Goal: Task Accomplishment & Management: Manage account settings

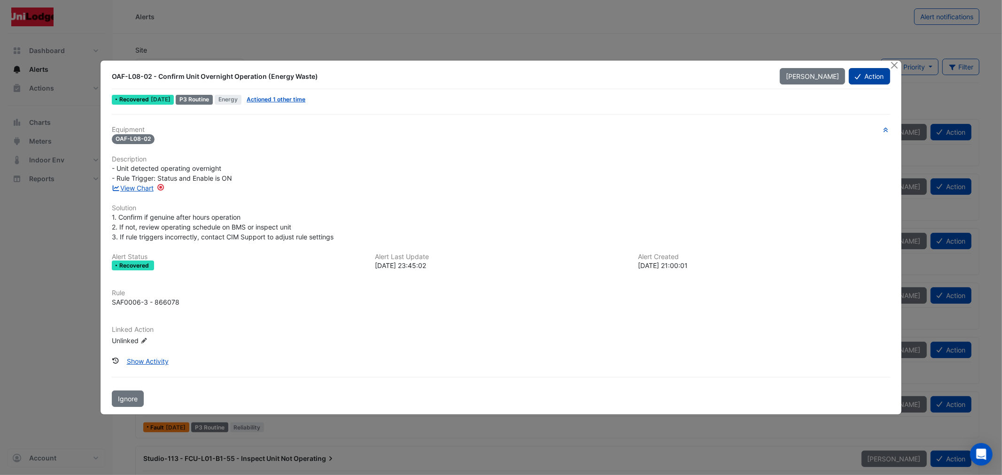
click at [876, 71] on button "Action" at bounding box center [869, 76] width 41 height 16
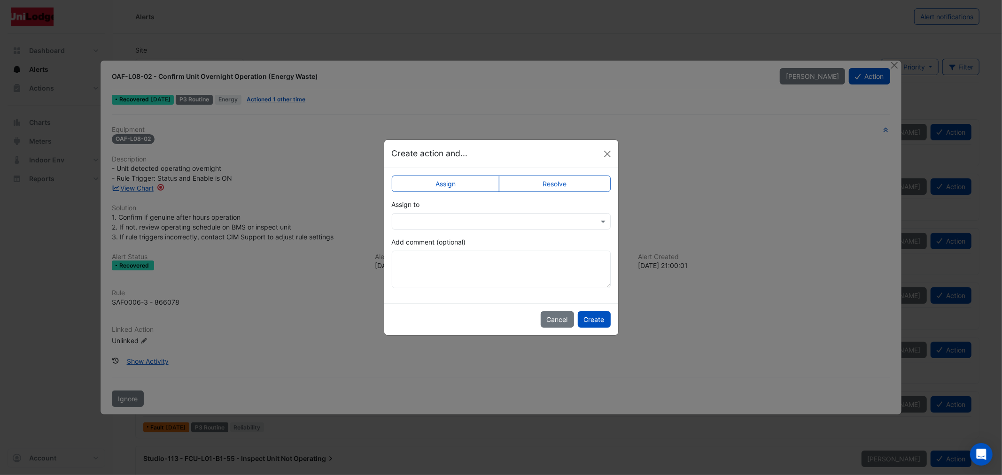
click at [551, 185] on label "Resolve" at bounding box center [555, 184] width 112 height 16
drag, startPoint x: 596, startPoint y: 318, endPoint x: 580, endPoint y: 314, distance: 16.1
click at [596, 318] on button "Create" at bounding box center [594, 319] width 33 height 16
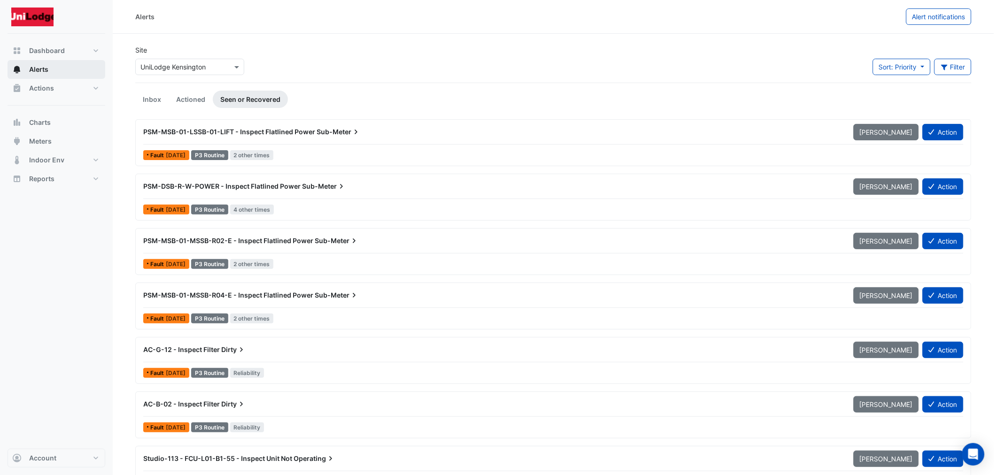
click at [52, 69] on button "Alerts" at bounding box center [57, 69] width 98 height 19
click at [937, 135] on button "Action" at bounding box center [942, 132] width 41 height 16
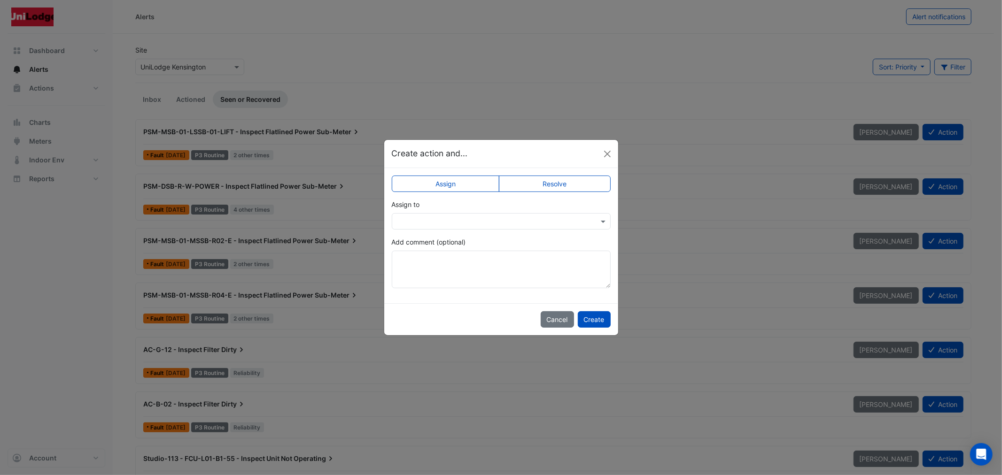
click at [517, 176] on label "Resolve" at bounding box center [555, 184] width 112 height 16
click at [603, 320] on button "Create" at bounding box center [594, 319] width 33 height 16
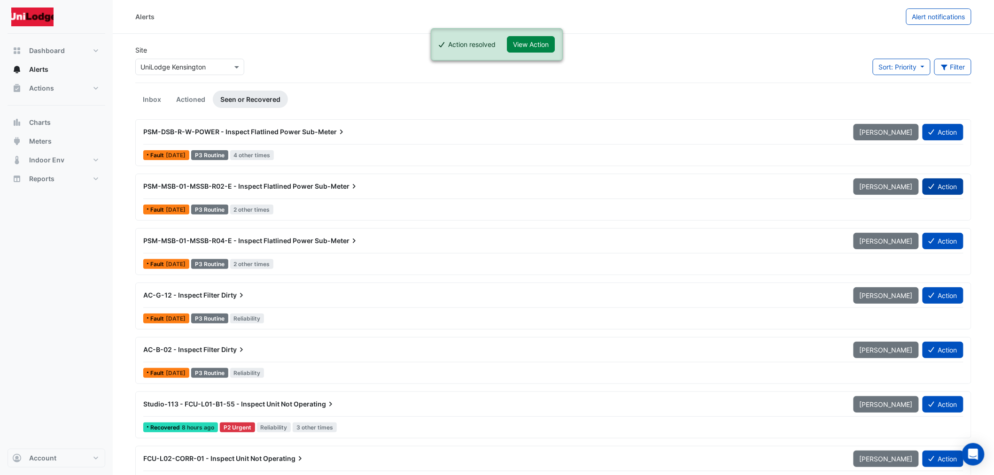
click at [939, 181] on button "Action" at bounding box center [942, 186] width 41 height 16
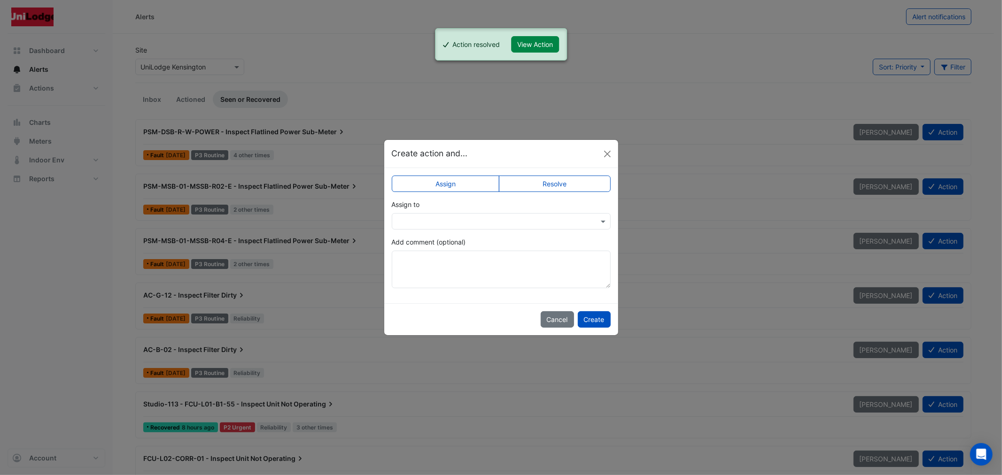
drag, startPoint x: 536, startPoint y: 176, endPoint x: 539, endPoint y: 198, distance: 22.3
click at [532, 177] on label "Resolve" at bounding box center [555, 184] width 112 height 16
click at [588, 319] on button "Create" at bounding box center [594, 319] width 33 height 16
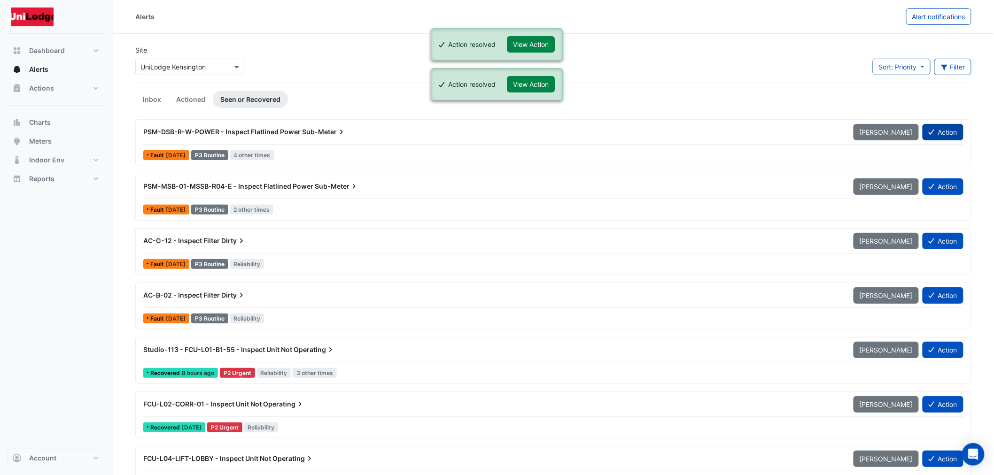
click at [937, 128] on button "Action" at bounding box center [942, 132] width 41 height 16
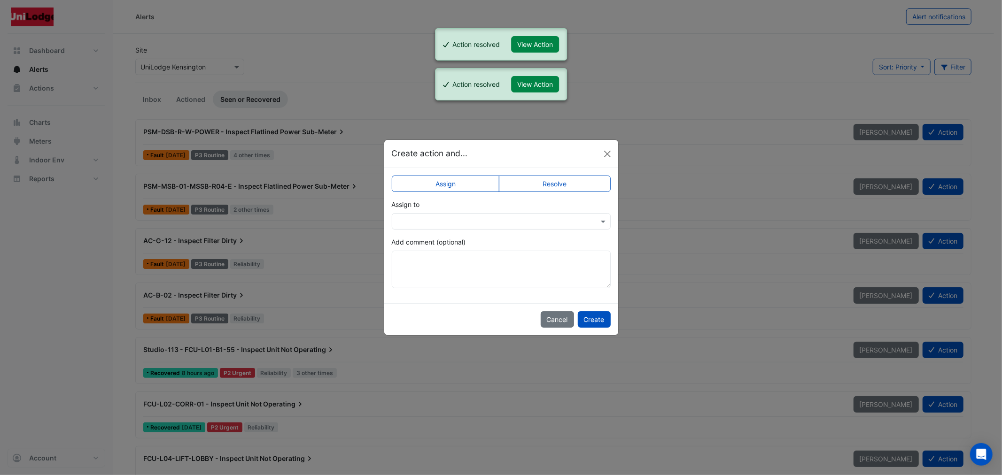
drag, startPoint x: 544, startPoint y: 180, endPoint x: 574, endPoint y: 269, distance: 94.3
click at [543, 180] on label "Resolve" at bounding box center [555, 184] width 112 height 16
click at [583, 327] on button "Create" at bounding box center [594, 319] width 33 height 16
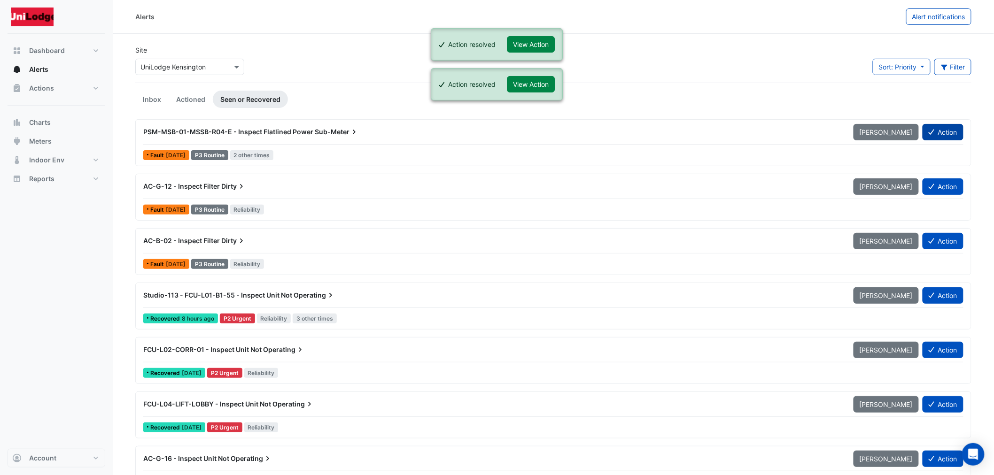
click at [942, 138] on button "Action" at bounding box center [942, 132] width 41 height 16
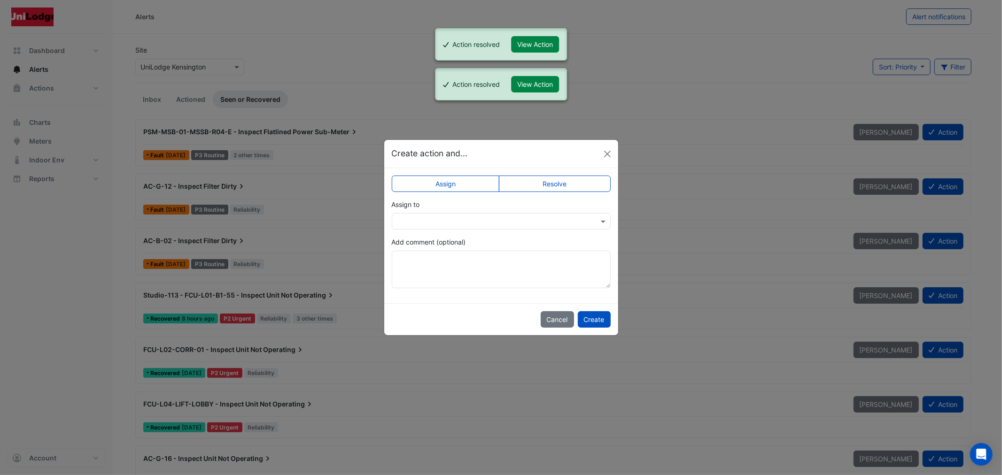
click at [559, 180] on label "Resolve" at bounding box center [555, 184] width 112 height 16
click at [592, 321] on button "Create" at bounding box center [594, 319] width 33 height 16
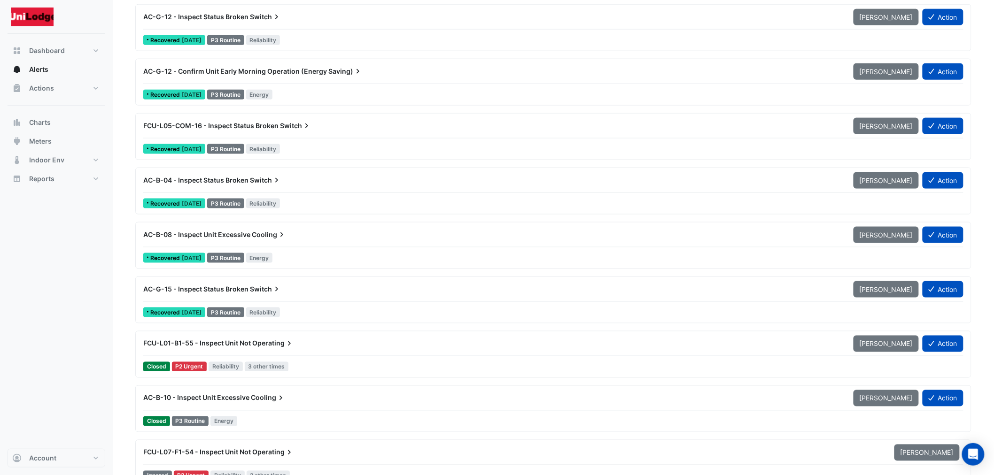
scroll to position [6400, 0]
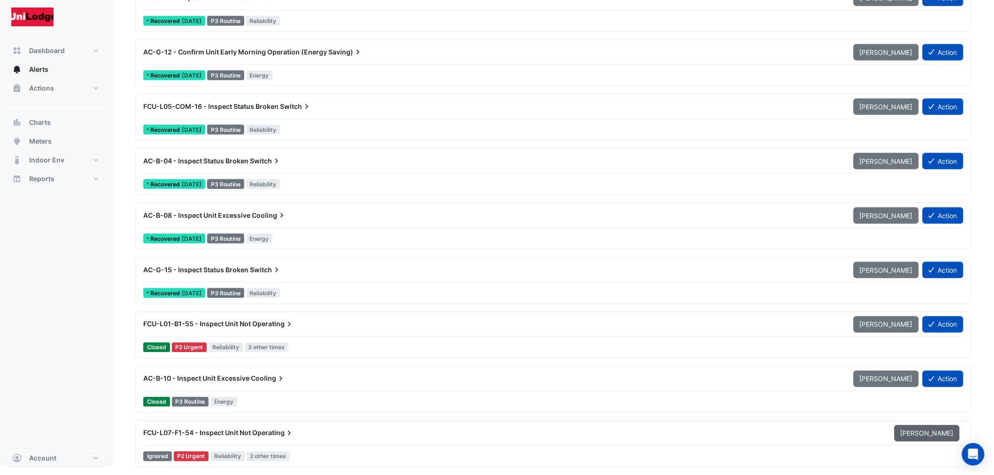
click at [947, 434] on span "[PERSON_NAME]" at bounding box center [926, 434] width 53 height 8
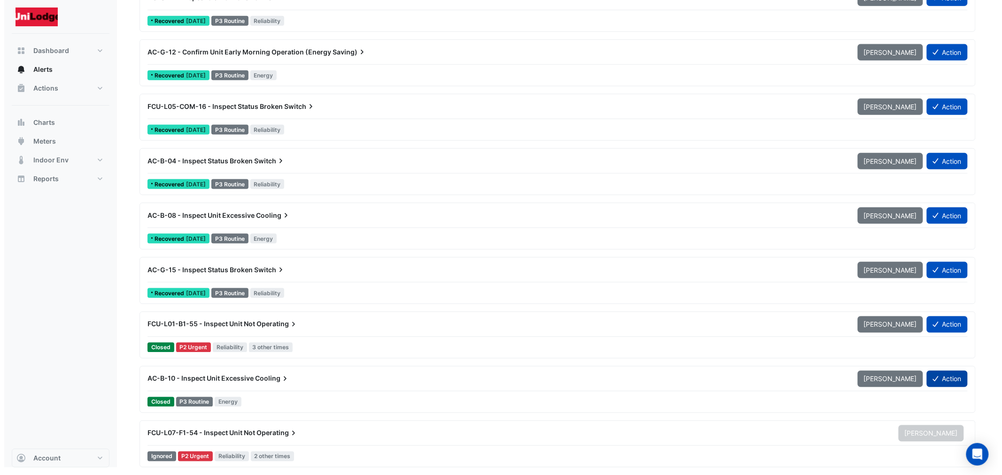
scroll to position [6346, 0]
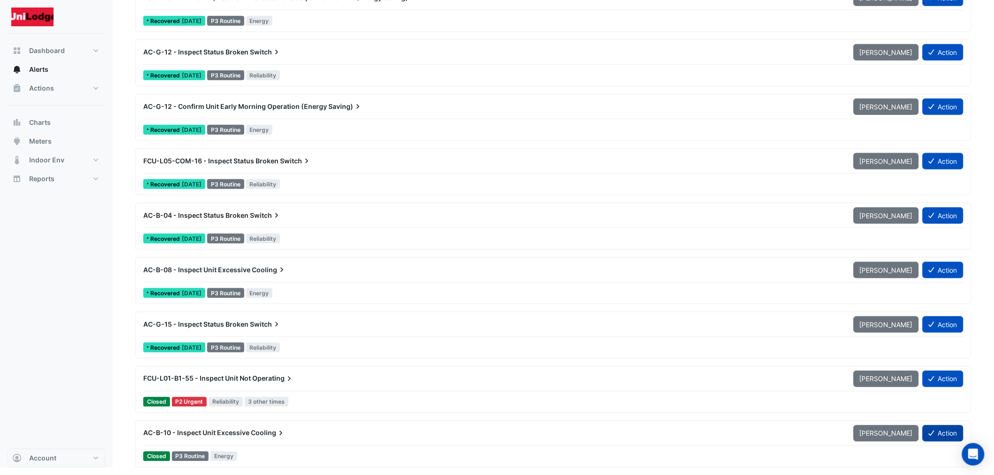
click at [945, 437] on button "Action" at bounding box center [942, 434] width 41 height 16
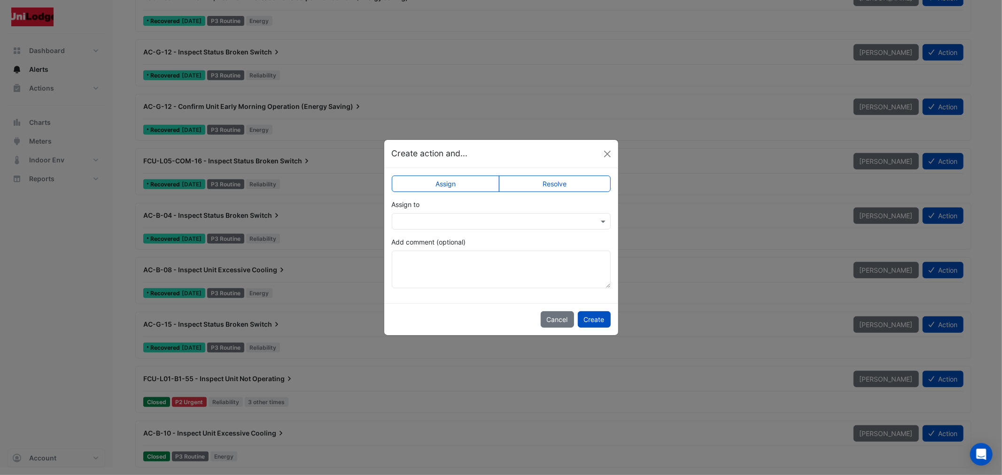
click at [537, 176] on label "Resolve" at bounding box center [555, 184] width 112 height 16
click at [592, 322] on button "Create" at bounding box center [594, 319] width 33 height 16
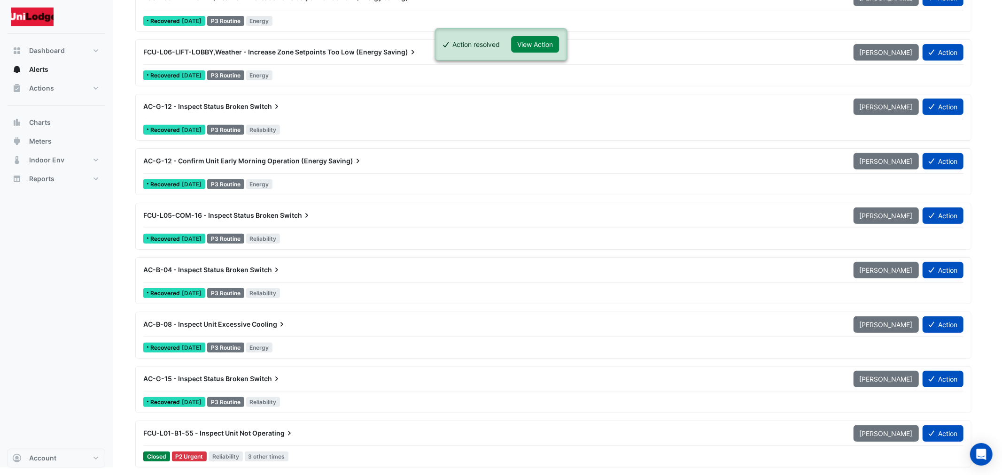
scroll to position [6291, 0]
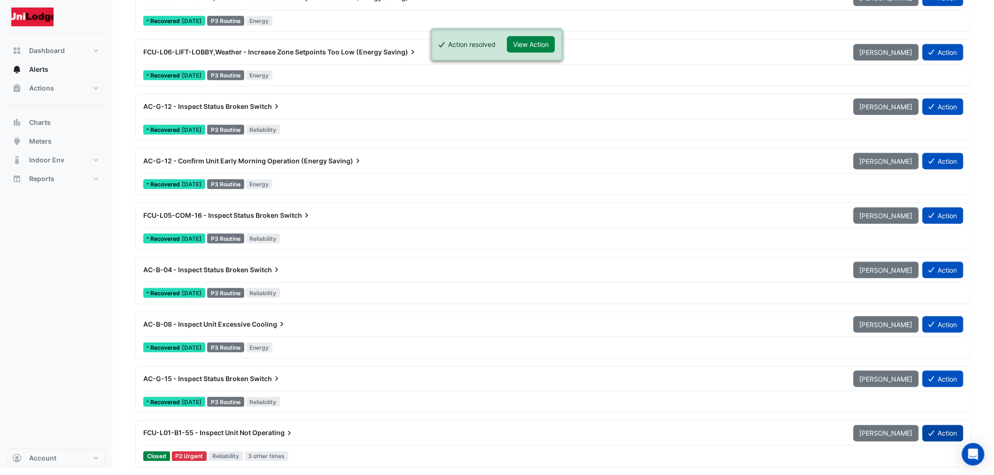
click at [955, 431] on button "Action" at bounding box center [942, 434] width 41 height 16
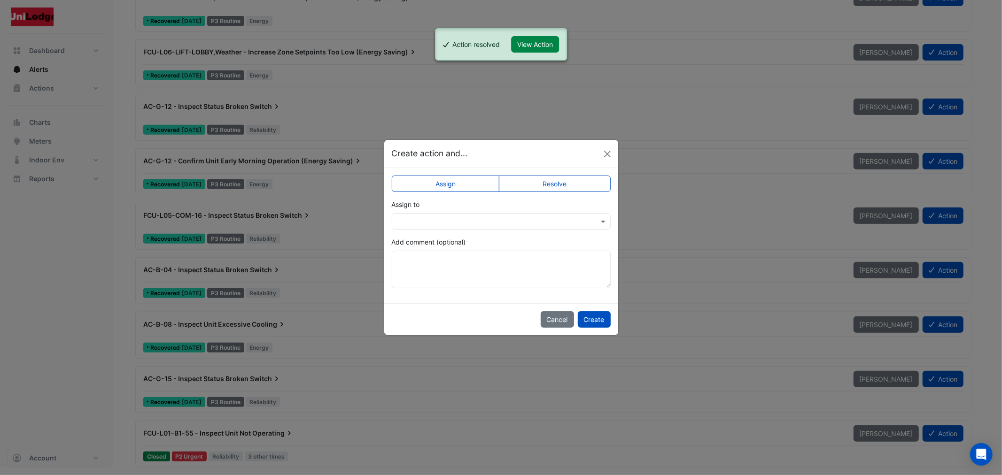
click at [539, 182] on label "Resolve" at bounding box center [555, 184] width 112 height 16
drag, startPoint x: 596, startPoint y: 317, endPoint x: 854, endPoint y: 400, distance: 271.5
click at [596, 318] on button "Create" at bounding box center [594, 319] width 33 height 16
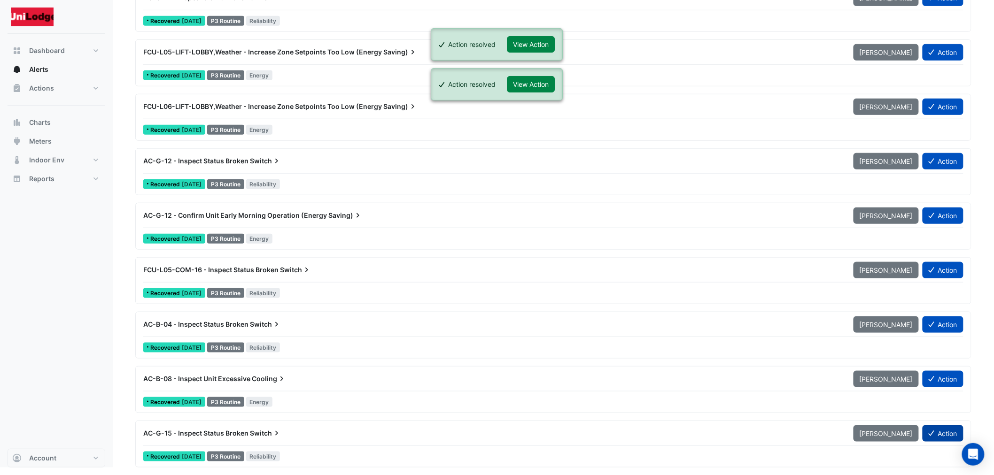
click at [953, 435] on button "Action" at bounding box center [942, 434] width 41 height 16
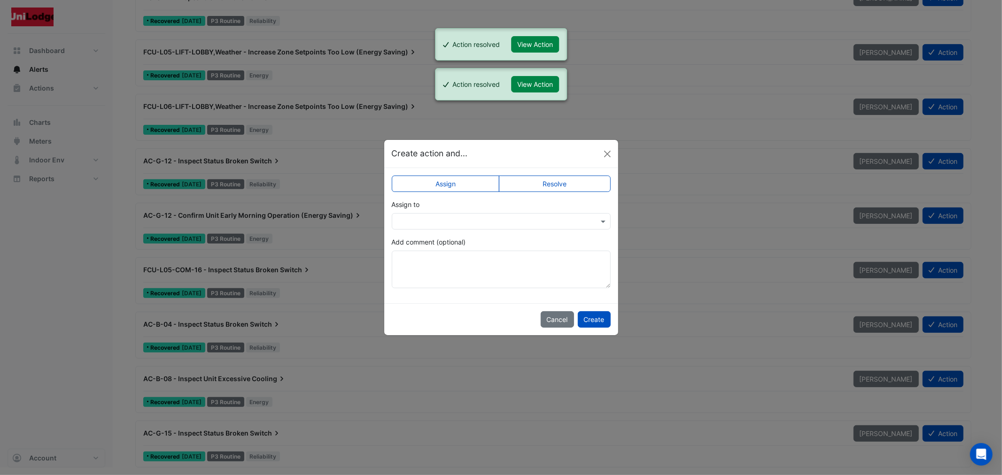
drag, startPoint x: 585, startPoint y: 178, endPoint x: 599, endPoint y: 295, distance: 118.2
click at [585, 178] on label "Resolve" at bounding box center [555, 184] width 112 height 16
drag, startPoint x: 588, startPoint y: 317, endPoint x: 780, endPoint y: 363, distance: 198.0
click at [590, 318] on button "Create" at bounding box center [594, 319] width 33 height 16
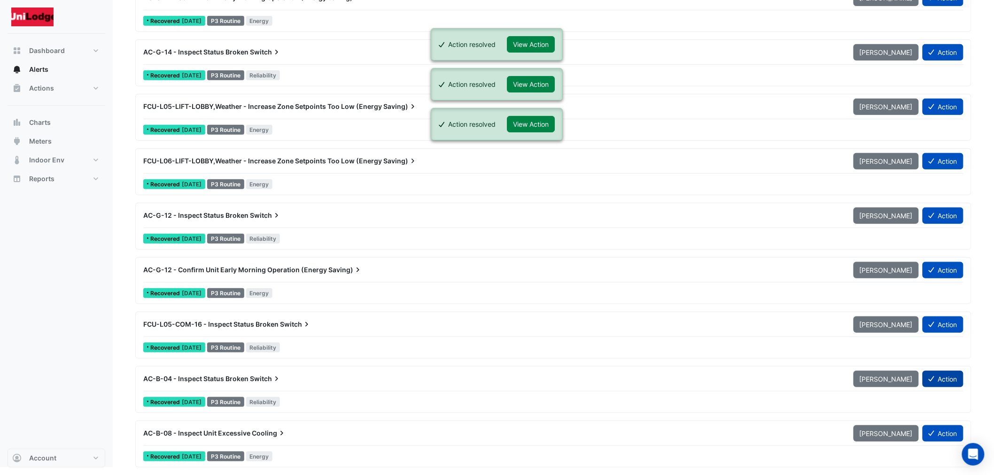
click at [933, 381] on icon at bounding box center [932, 379] width 6 height 7
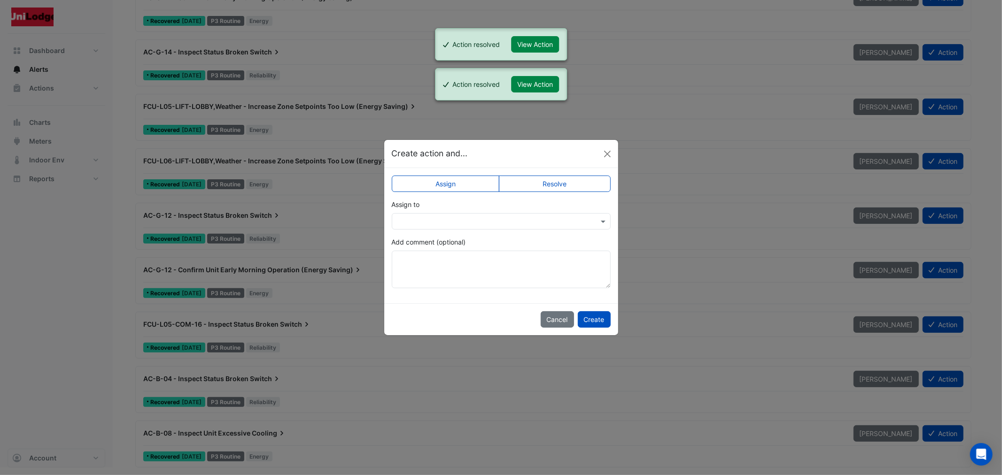
drag, startPoint x: 531, startPoint y: 179, endPoint x: 525, endPoint y: 197, distance: 19.3
click at [531, 180] on label "Resolve" at bounding box center [555, 184] width 112 height 16
drag, startPoint x: 592, startPoint y: 316, endPoint x: 712, endPoint y: 345, distance: 123.7
click at [592, 317] on button "Create" at bounding box center [594, 319] width 33 height 16
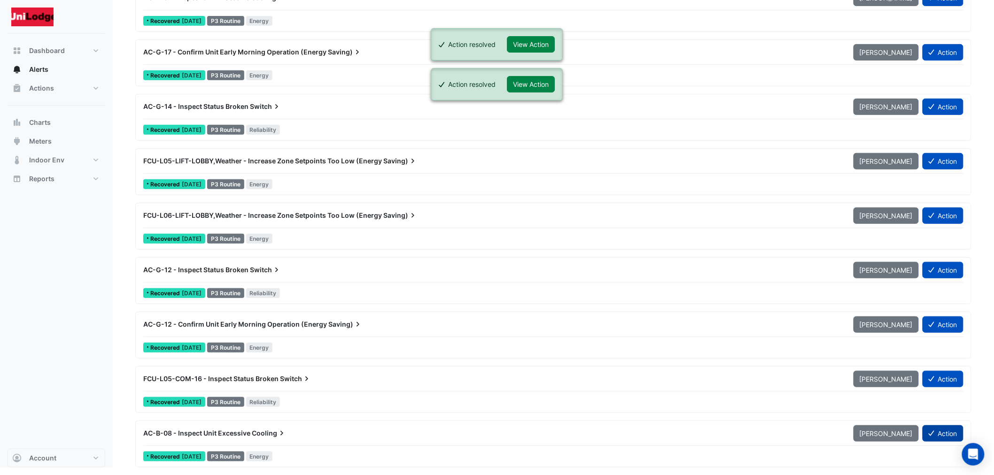
click at [942, 434] on button "Action" at bounding box center [942, 434] width 41 height 16
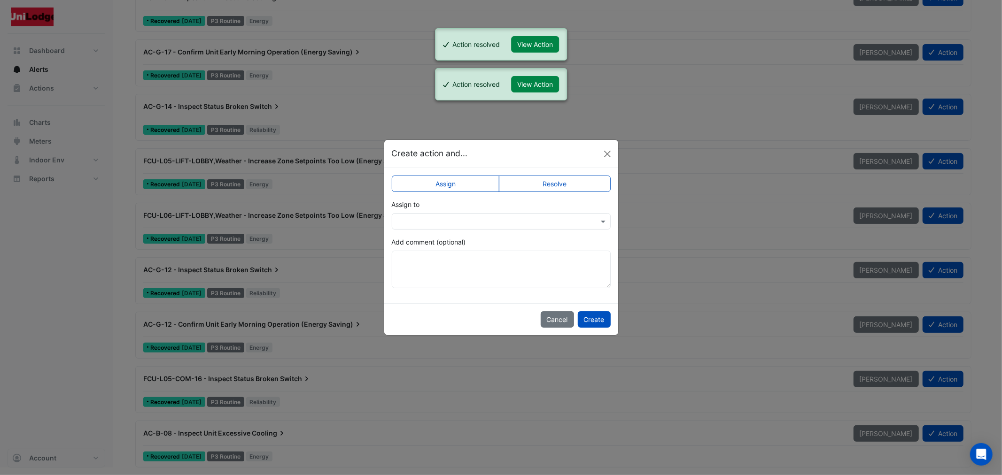
click at [555, 188] on label "Resolve" at bounding box center [555, 184] width 112 height 16
drag, startPoint x: 593, startPoint y: 318, endPoint x: 945, endPoint y: 410, distance: 364.1
click at [594, 318] on button "Create" at bounding box center [594, 319] width 33 height 16
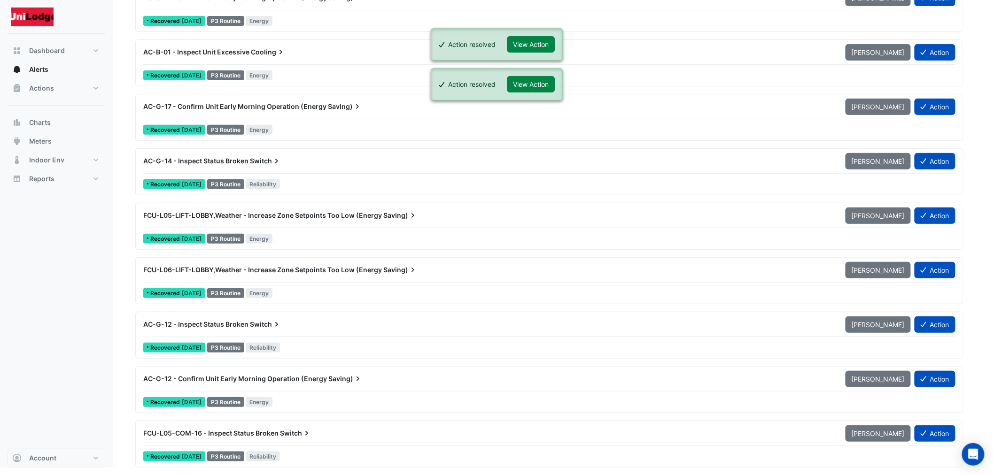
click at [934, 430] on button "Action" at bounding box center [934, 434] width 41 height 16
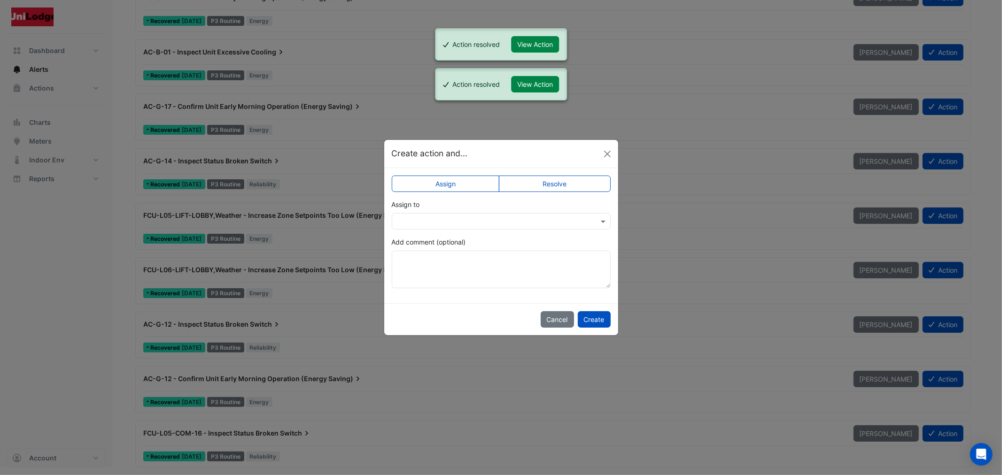
click at [580, 194] on div "Assign Resolve Assign to Add comment (optional)" at bounding box center [501, 235] width 234 height 135
click at [574, 186] on label "Resolve" at bounding box center [555, 184] width 112 height 16
drag, startPoint x: 590, startPoint y: 323, endPoint x: 606, endPoint y: 326, distance: 16.2
click at [598, 325] on button "Create" at bounding box center [594, 319] width 33 height 16
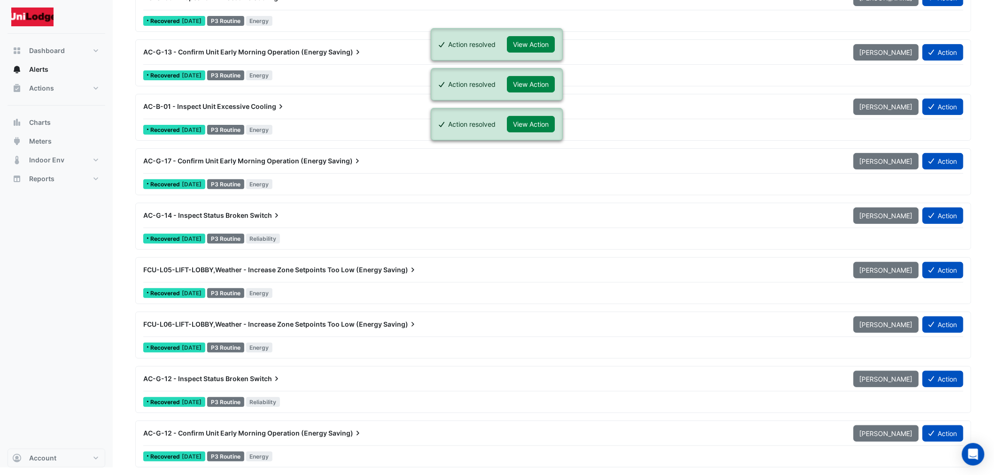
click at [955, 333] on div "FCU-L06-LIFT-LOBBY,Weather - Increase Zone Setpoints Too Low (Energy Saving) [P…" at bounding box center [553, 326] width 820 height 21
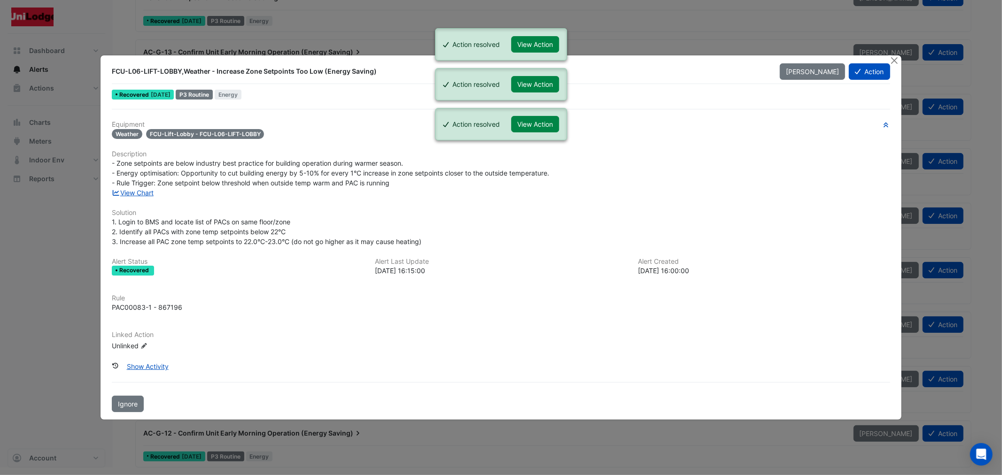
click at [951, 329] on ngb-modal-window "FCU-L06-LIFT-LOBBY,Weather - Increase Zone Setpoints Too Low (Energy Saving) [P…" at bounding box center [501, 237] width 1002 height 475
click at [877, 67] on button "Action" at bounding box center [869, 71] width 41 height 16
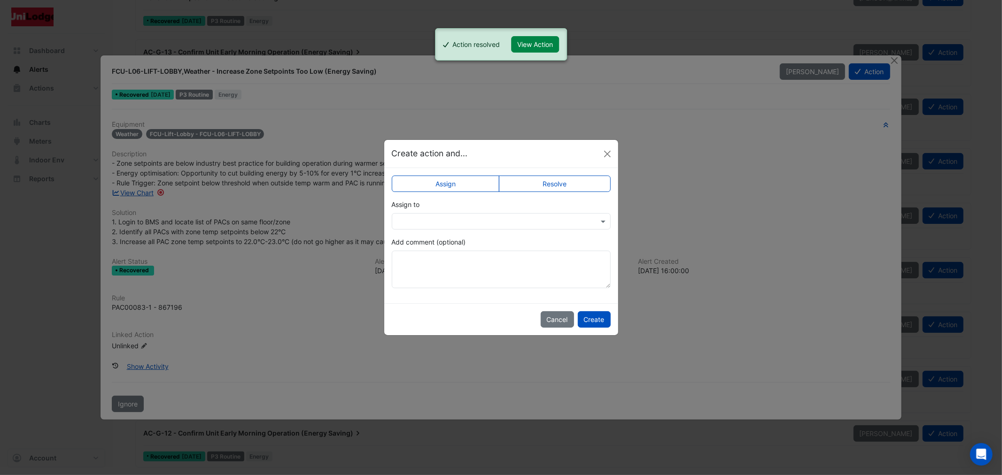
click at [576, 179] on label "Resolve" at bounding box center [555, 184] width 112 height 16
click at [595, 316] on button "Create" at bounding box center [594, 319] width 33 height 16
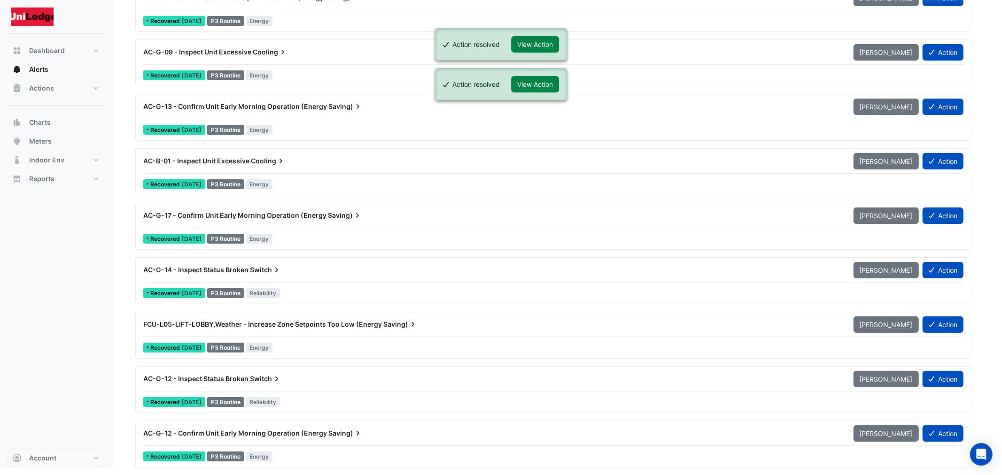
scroll to position [5965, 0]
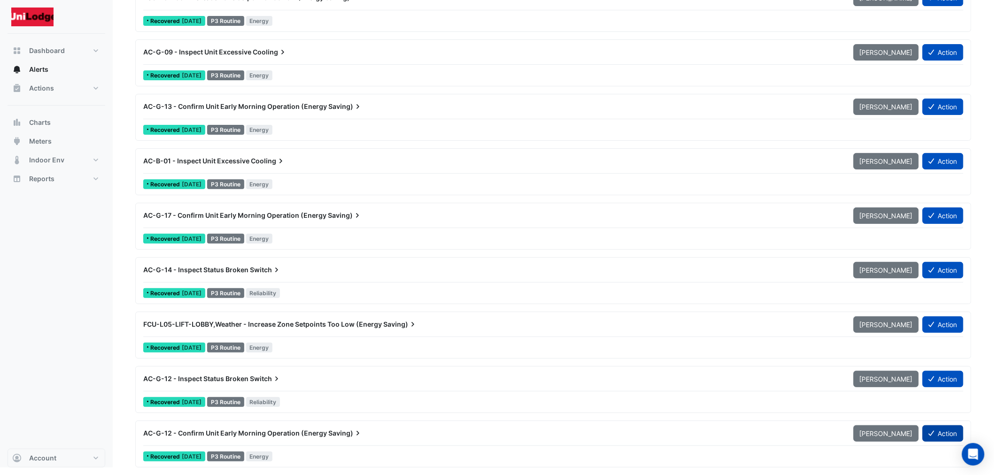
click at [937, 430] on button "Action" at bounding box center [942, 434] width 41 height 16
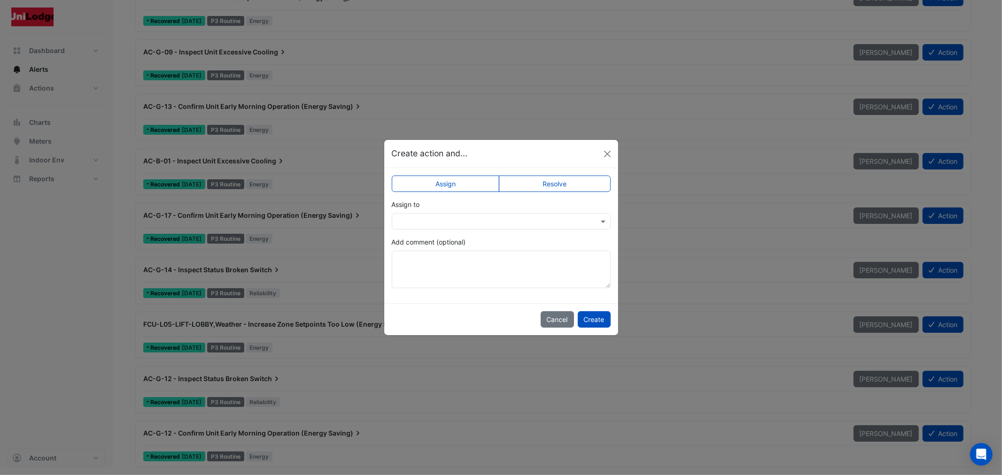
click at [530, 185] on label "Resolve" at bounding box center [555, 184] width 112 height 16
click at [580, 318] on button "Create" at bounding box center [594, 319] width 33 height 16
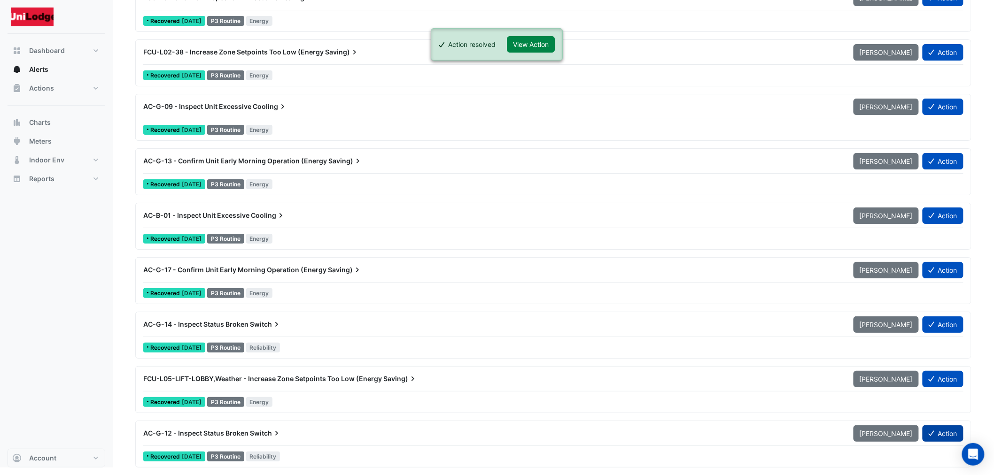
click at [932, 430] on icon at bounding box center [932, 433] width 6 height 7
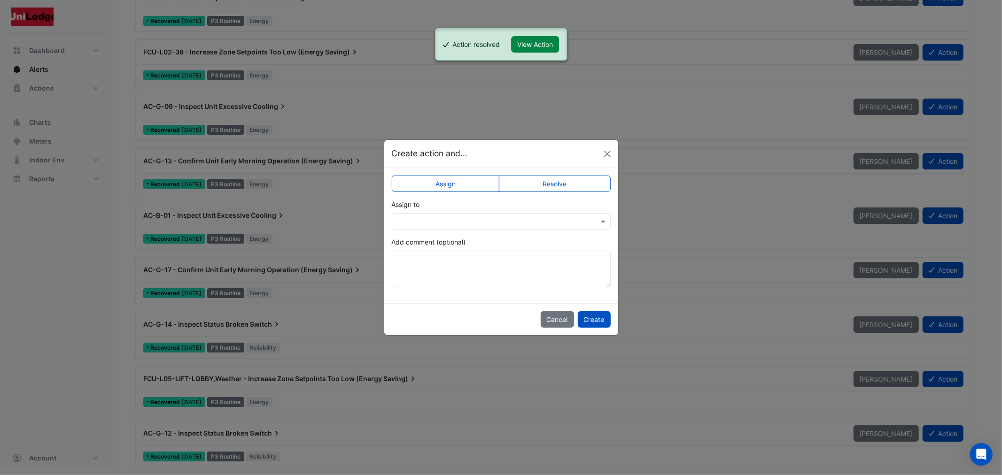
click at [557, 186] on label "Resolve" at bounding box center [555, 184] width 112 height 16
click at [597, 323] on button "Create" at bounding box center [594, 319] width 33 height 16
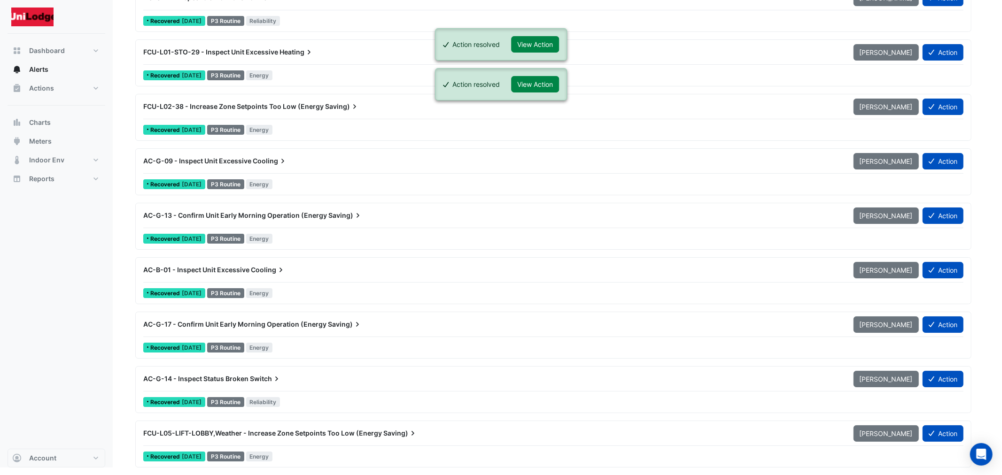
scroll to position [5856, 0]
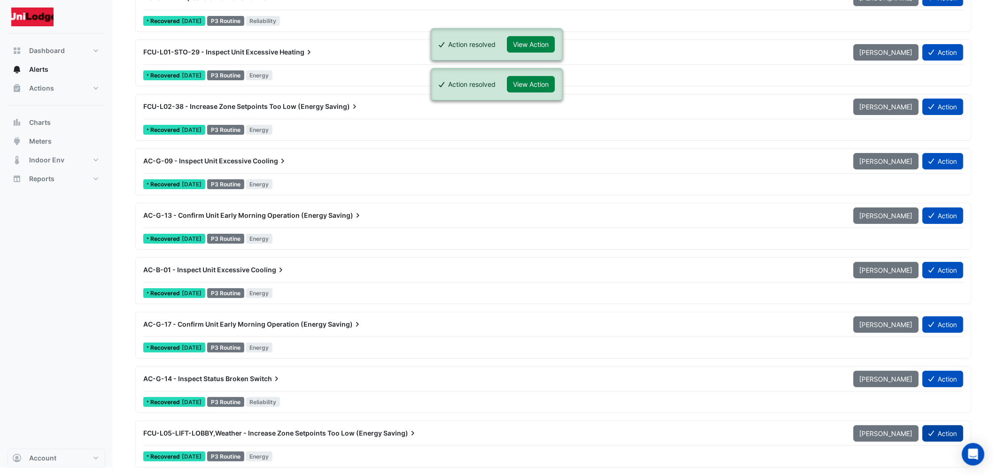
click at [937, 428] on button "Action" at bounding box center [942, 434] width 41 height 16
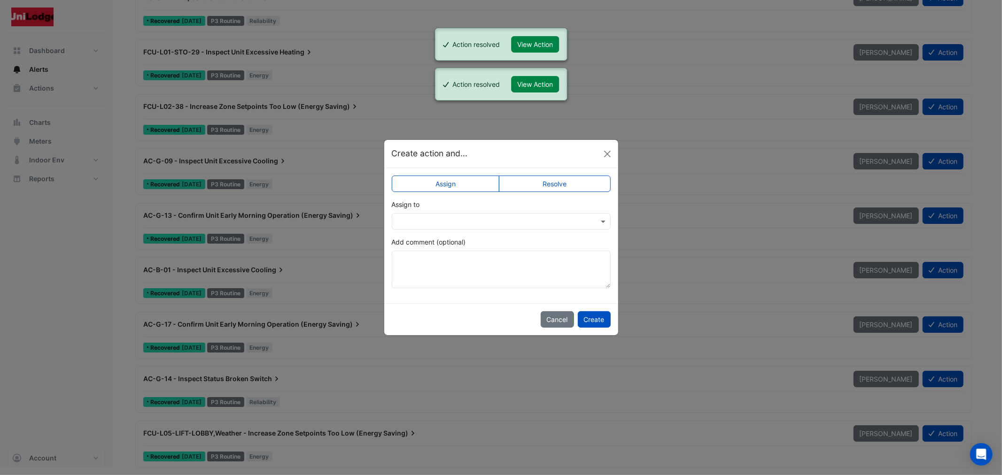
drag, startPoint x: 562, startPoint y: 181, endPoint x: 586, endPoint y: 310, distance: 131.0
click at [561, 181] on label "Resolve" at bounding box center [555, 184] width 112 height 16
click at [589, 324] on button "Create" at bounding box center [594, 319] width 33 height 16
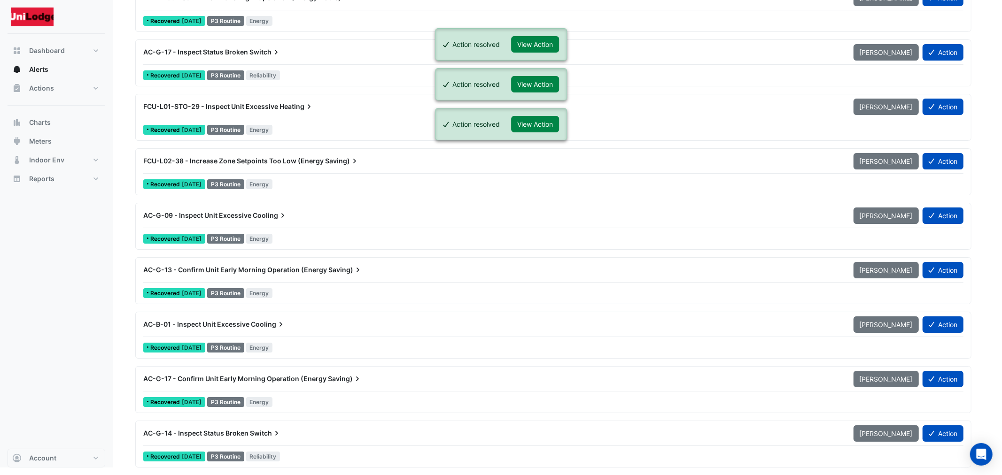
scroll to position [5802, 0]
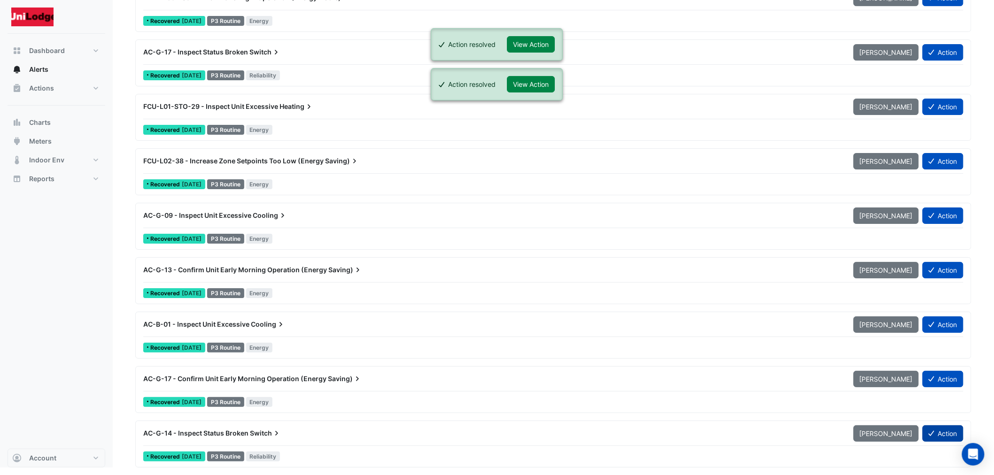
click at [931, 435] on icon at bounding box center [932, 433] width 6 height 7
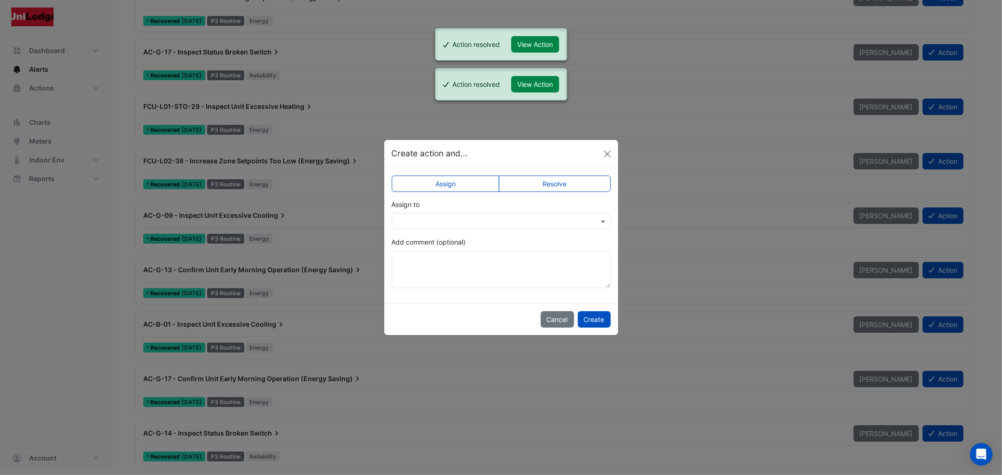
click at [571, 191] on label "Resolve" at bounding box center [555, 184] width 112 height 16
click at [584, 318] on button "Create" at bounding box center [594, 319] width 33 height 16
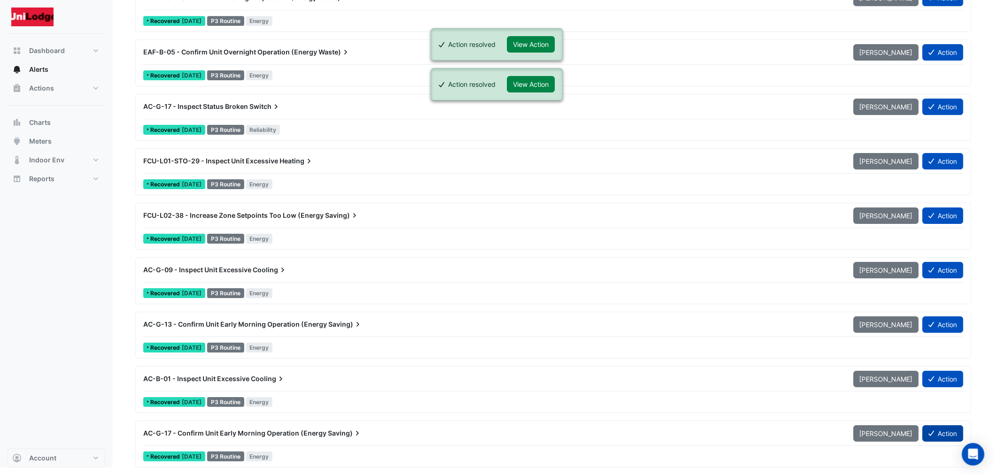
click at [936, 442] on button "Action" at bounding box center [942, 434] width 41 height 16
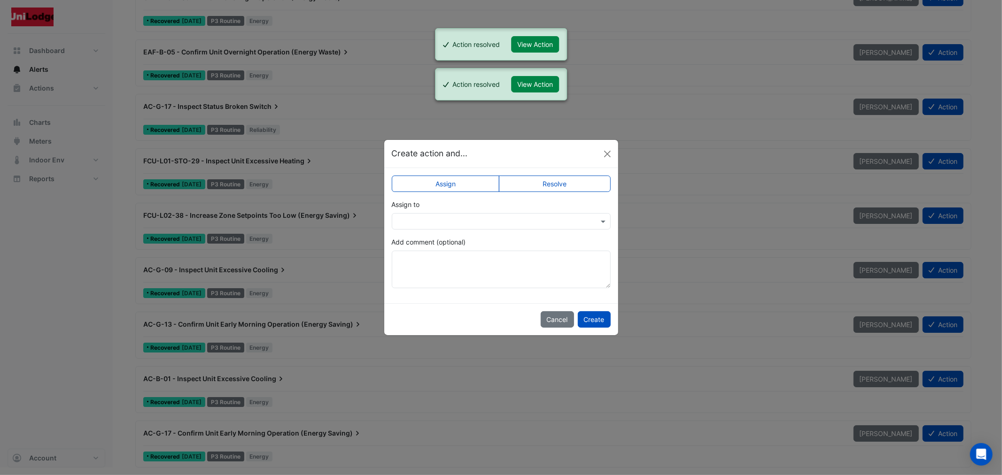
click at [541, 187] on label "Resolve" at bounding box center [555, 184] width 112 height 16
click at [600, 324] on button "Create" at bounding box center [594, 319] width 33 height 16
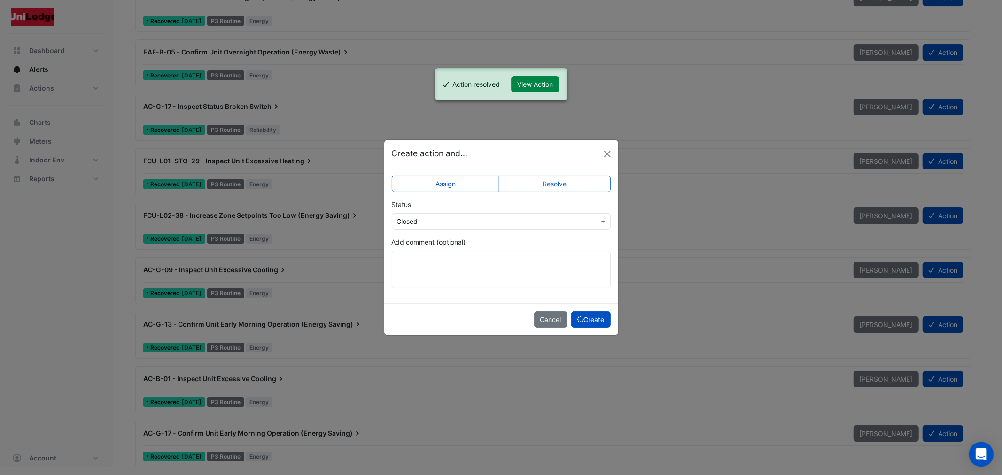
scroll to position [5693, 0]
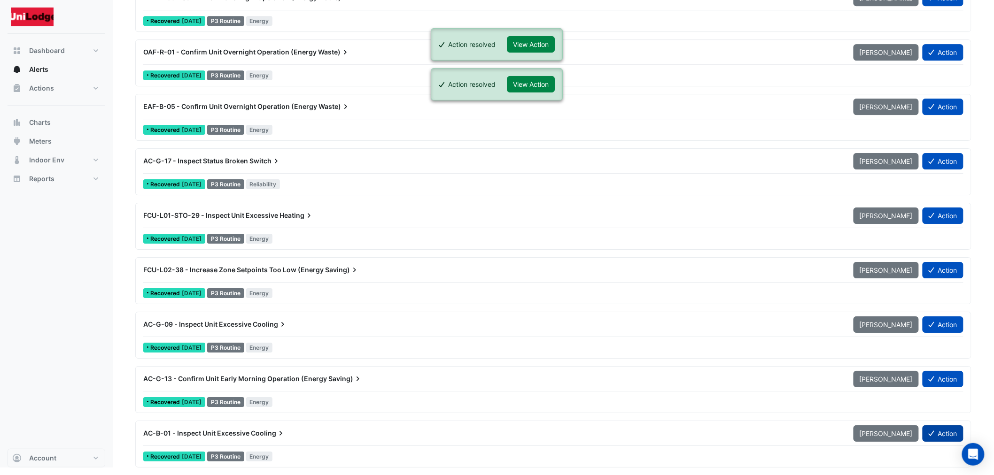
click at [935, 430] on button "Action" at bounding box center [942, 434] width 41 height 16
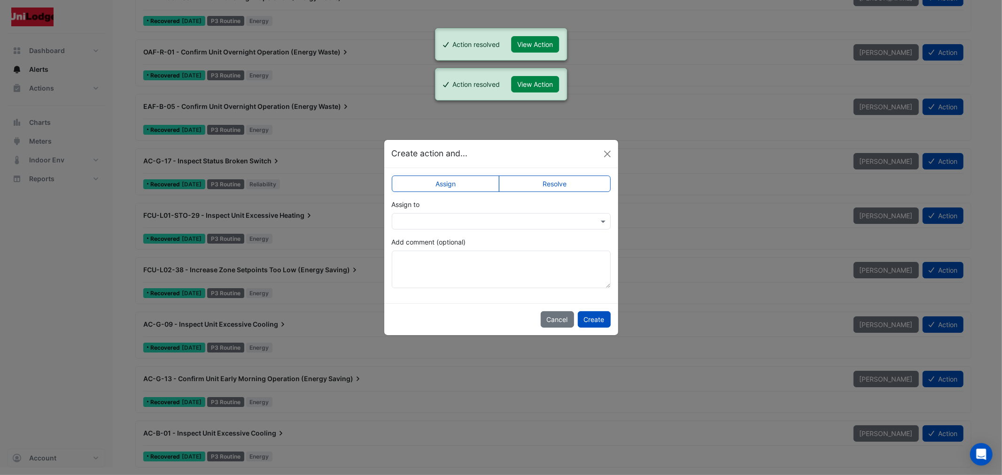
click at [551, 188] on label "Resolve" at bounding box center [555, 184] width 112 height 16
click at [600, 323] on button "Create" at bounding box center [594, 319] width 33 height 16
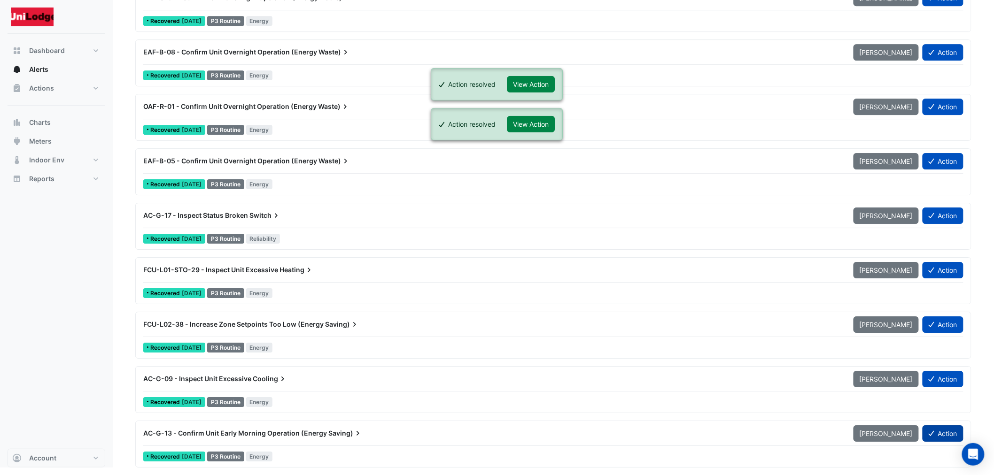
click at [926, 434] on button "Action" at bounding box center [942, 434] width 41 height 16
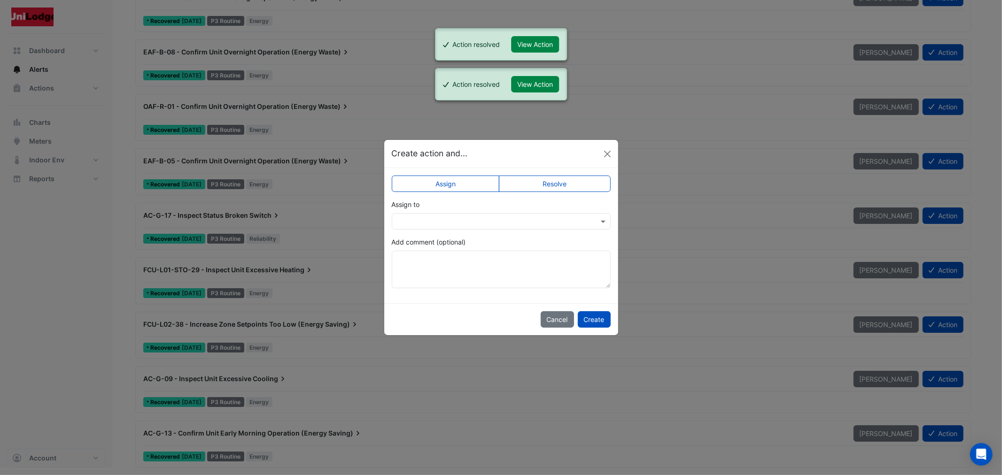
click at [571, 184] on label "Resolve" at bounding box center [555, 184] width 112 height 16
click at [592, 326] on button "Create" at bounding box center [594, 319] width 33 height 16
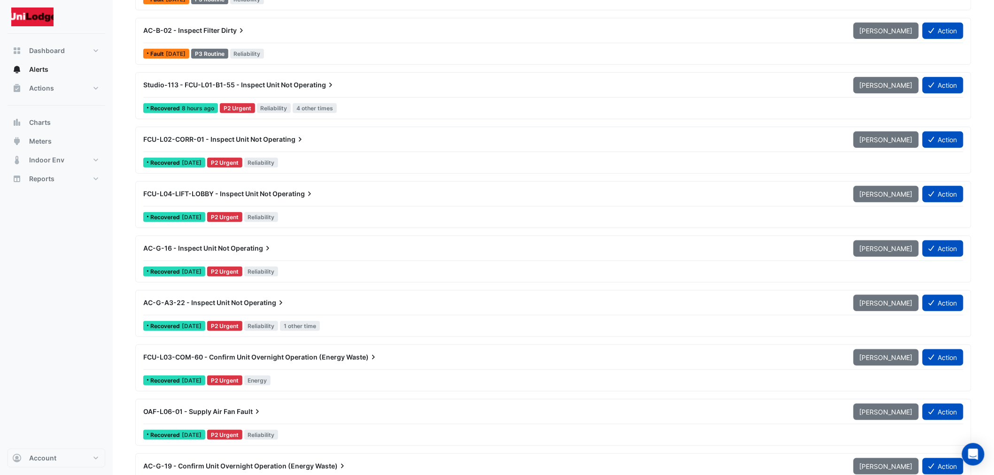
scroll to position [0, 0]
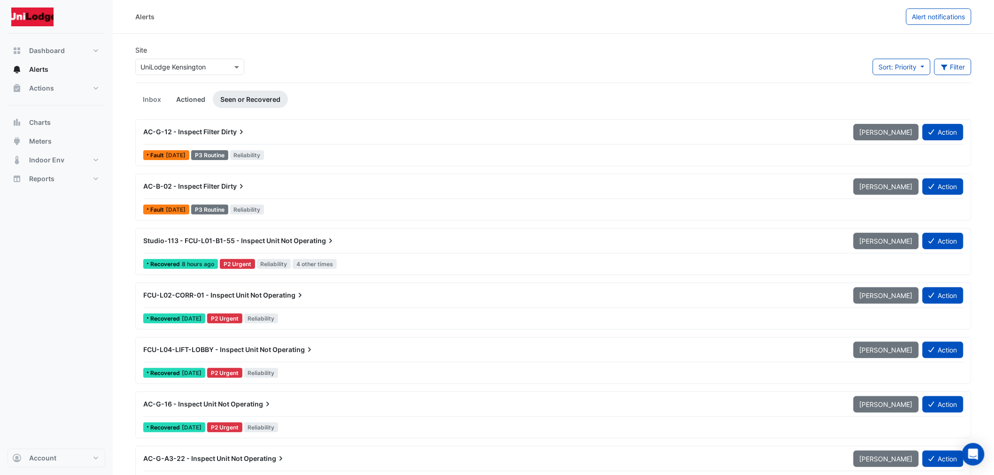
click at [181, 96] on link "Actioned" at bounding box center [191, 99] width 44 height 17
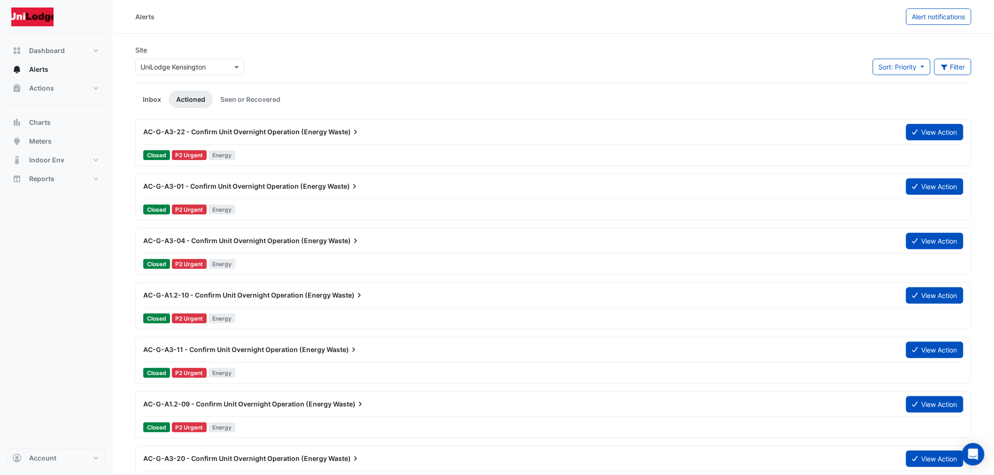
click at [151, 97] on link "Inbox" at bounding box center [151, 99] width 33 height 17
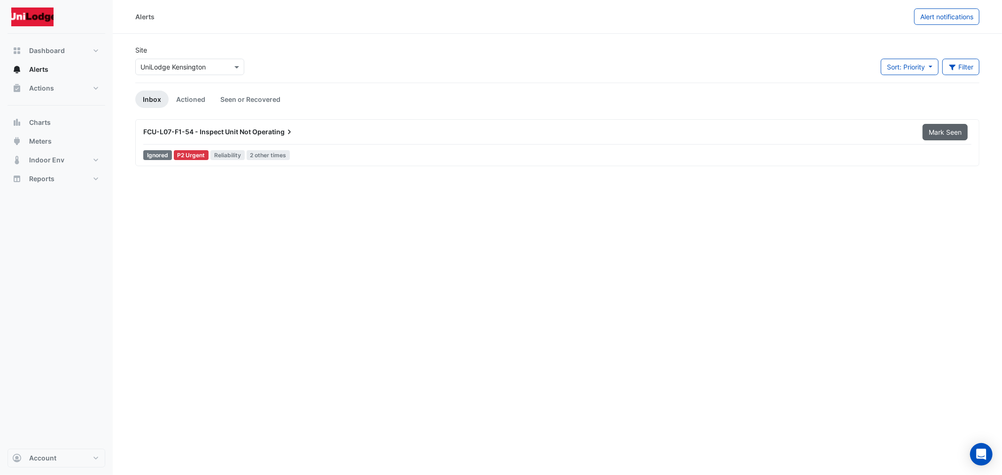
click at [954, 124] on button "Mark Seen" at bounding box center [944, 132] width 45 height 16
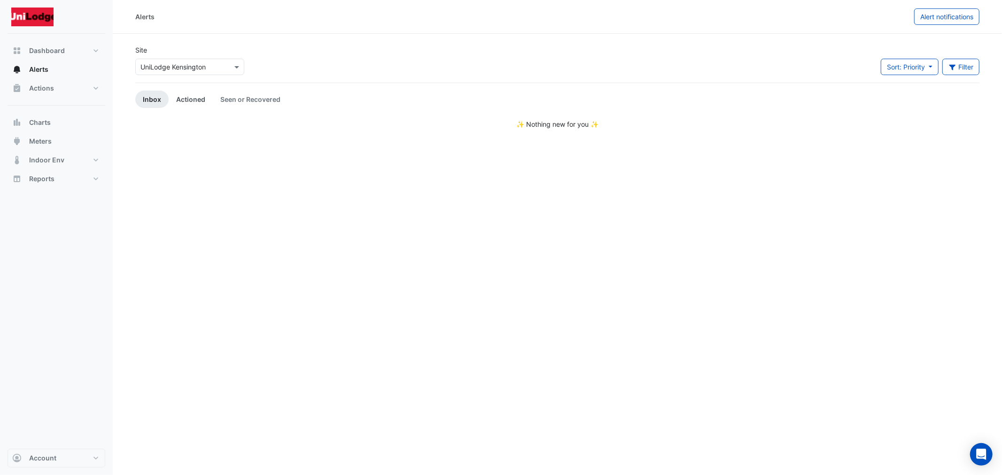
click at [190, 96] on link "Actioned" at bounding box center [191, 99] width 44 height 17
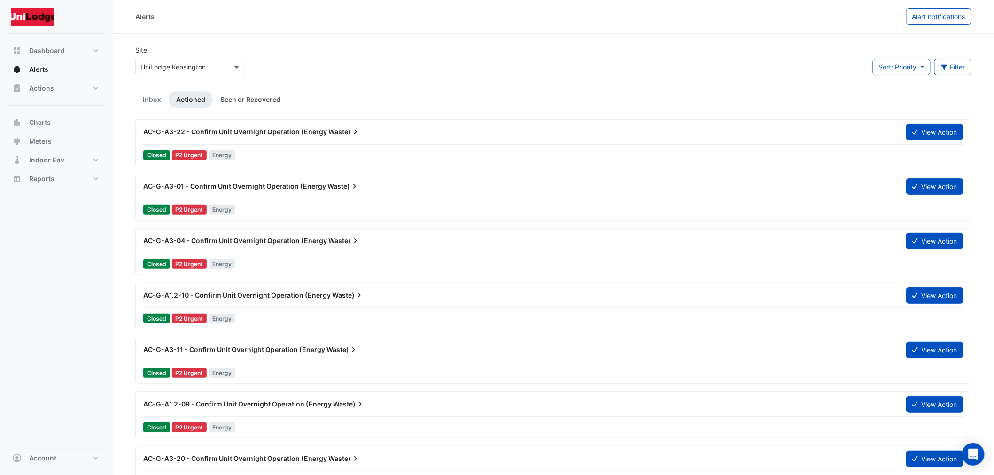
click at [235, 101] on link "Seen or Recovered" at bounding box center [250, 99] width 75 height 17
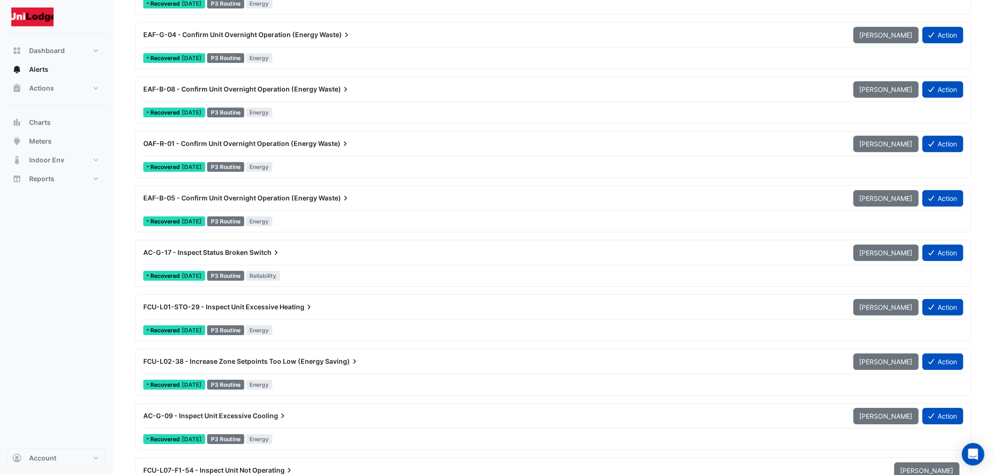
scroll to position [5638, 0]
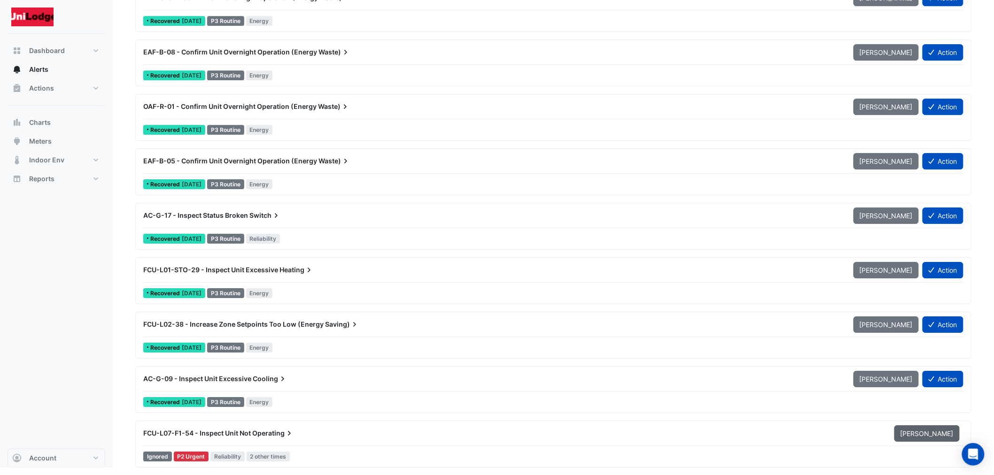
click at [935, 435] on span "[PERSON_NAME]" at bounding box center [926, 434] width 53 height 8
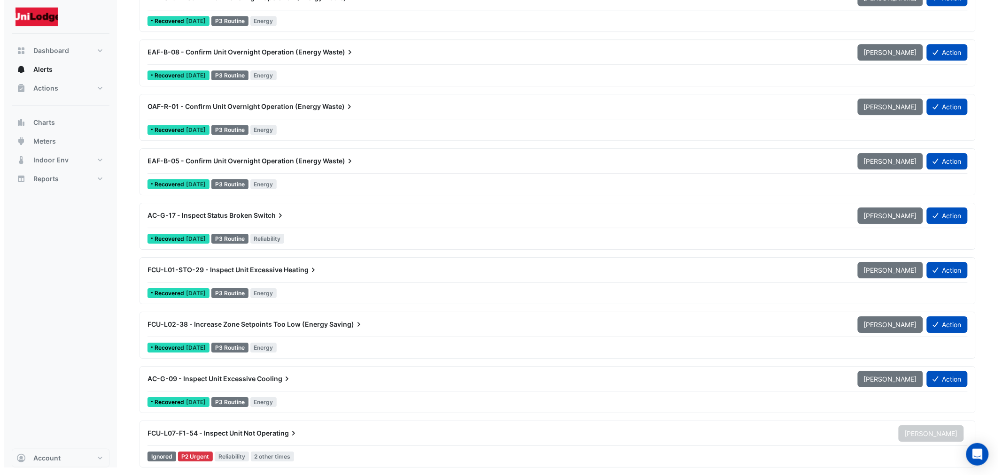
scroll to position [5583, 0]
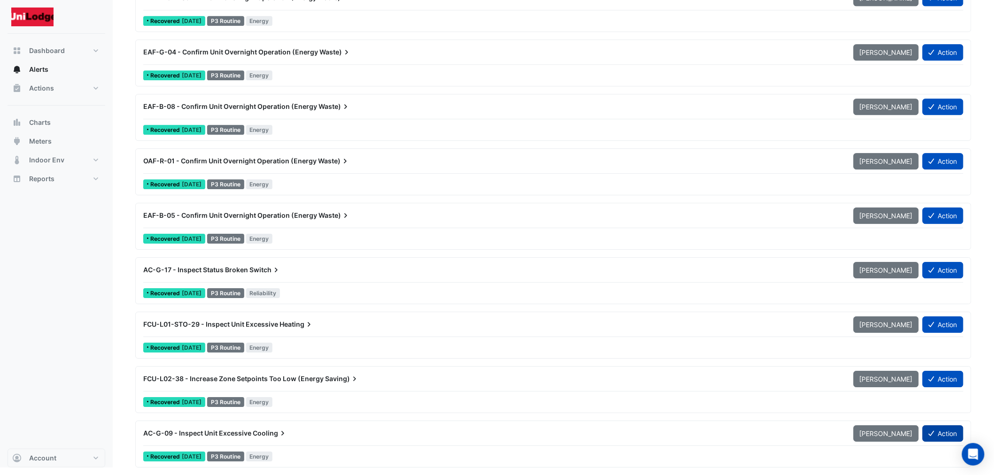
click at [933, 437] on button "Action" at bounding box center [942, 434] width 41 height 16
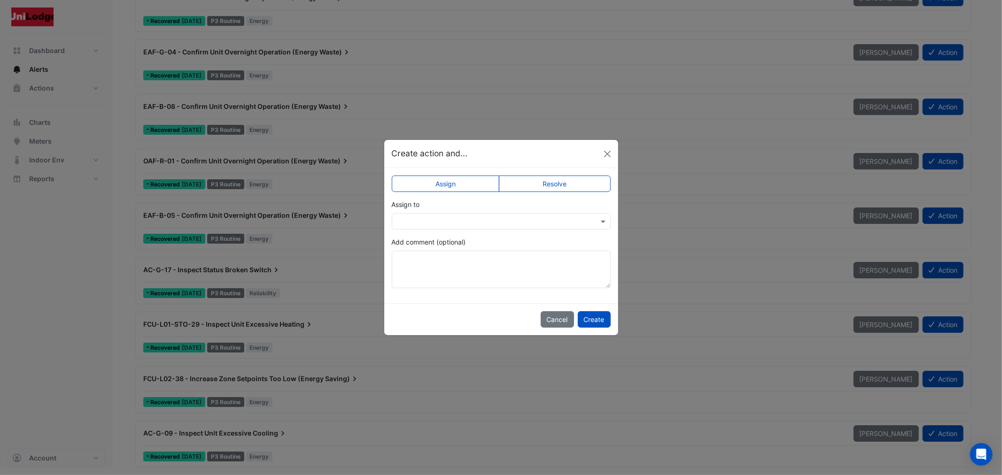
click at [534, 176] on label "Resolve" at bounding box center [555, 184] width 112 height 16
click at [586, 320] on button "Create" at bounding box center [594, 319] width 33 height 16
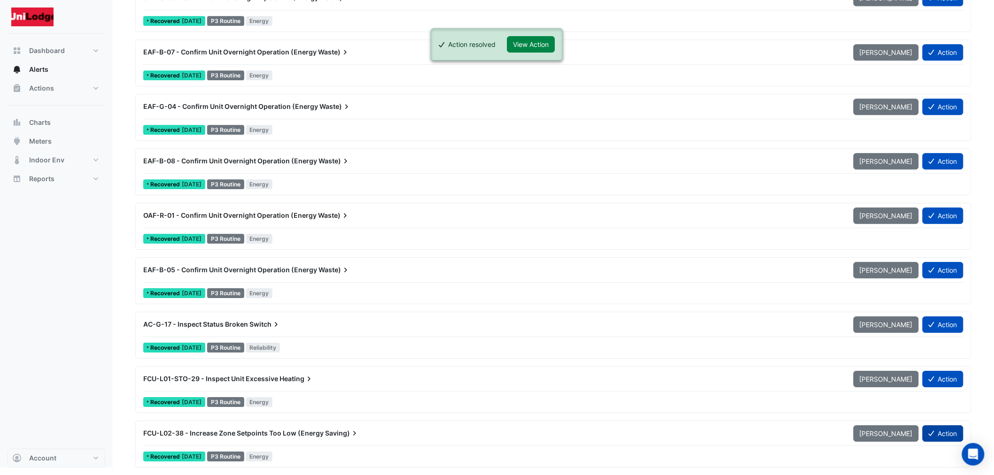
click at [937, 430] on button "Action" at bounding box center [942, 434] width 41 height 16
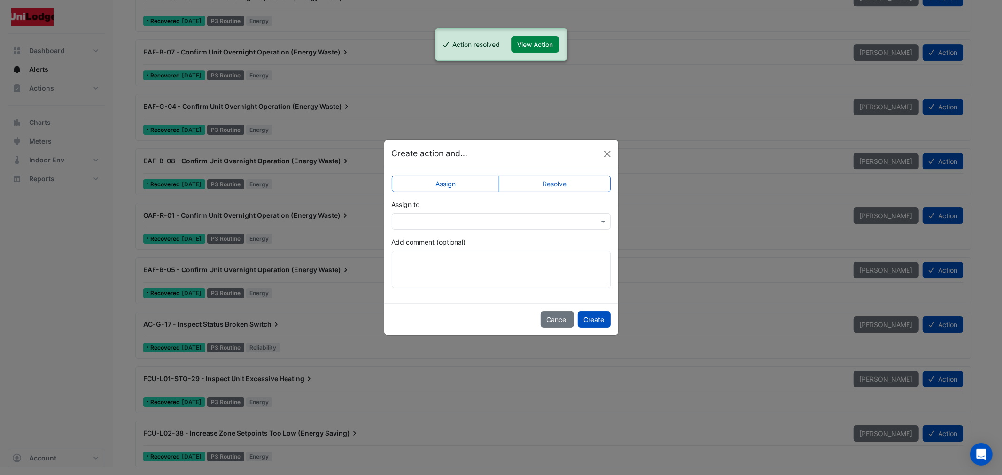
click at [536, 165] on div "Create action and..." at bounding box center [501, 154] width 234 height 28
click at [525, 186] on label "Resolve" at bounding box center [555, 184] width 112 height 16
click at [590, 313] on button "Create" at bounding box center [594, 319] width 33 height 16
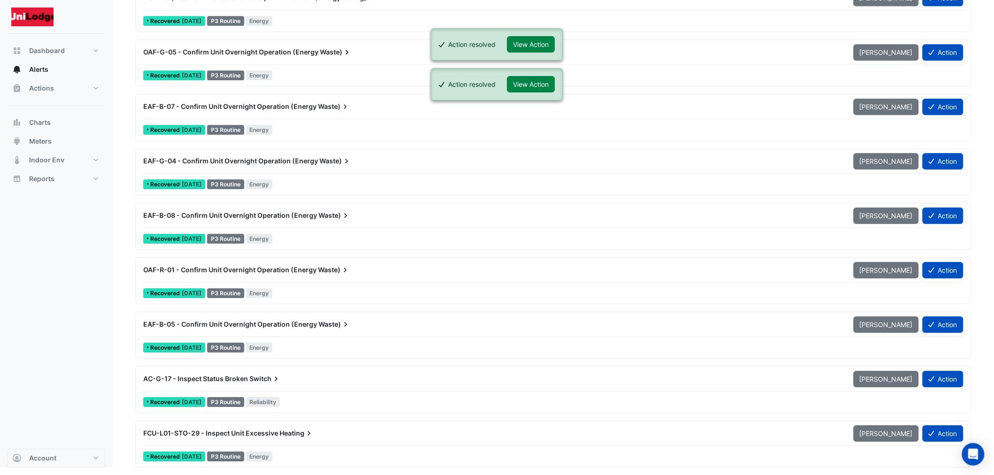
click at [937, 447] on div "FCU-L01-STO-29 - Inspect Unit Excessive Heating [PERSON_NAME] Action Recovered …" at bounding box center [553, 444] width 828 height 39
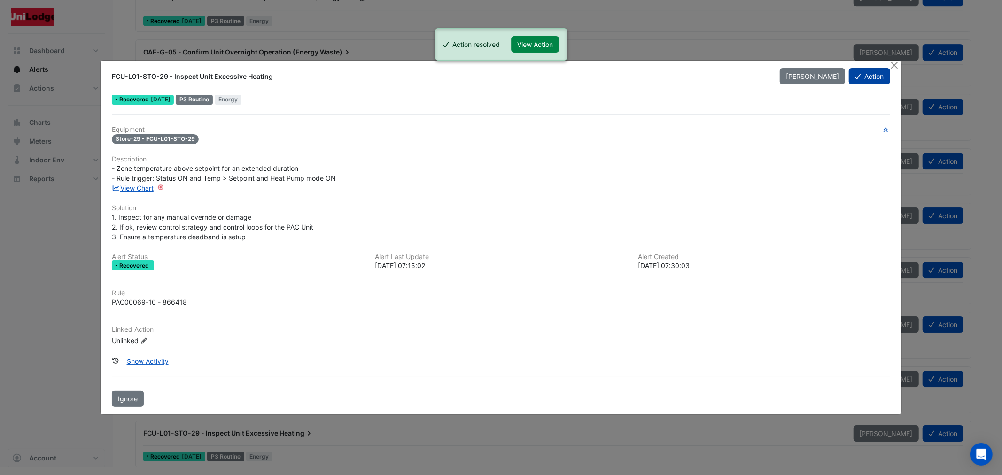
click at [869, 81] on button "Action" at bounding box center [869, 76] width 41 height 16
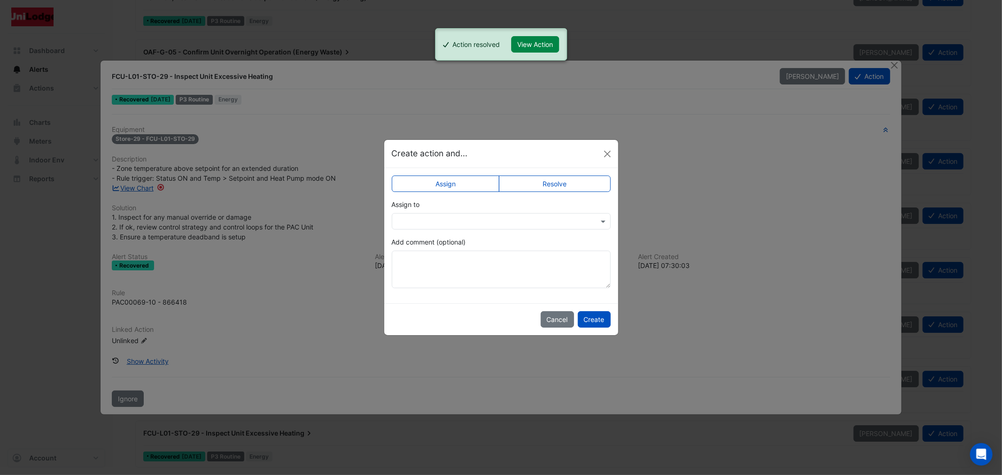
click at [550, 186] on label "Resolve" at bounding box center [555, 184] width 112 height 16
click at [603, 321] on button "Create" at bounding box center [594, 319] width 33 height 16
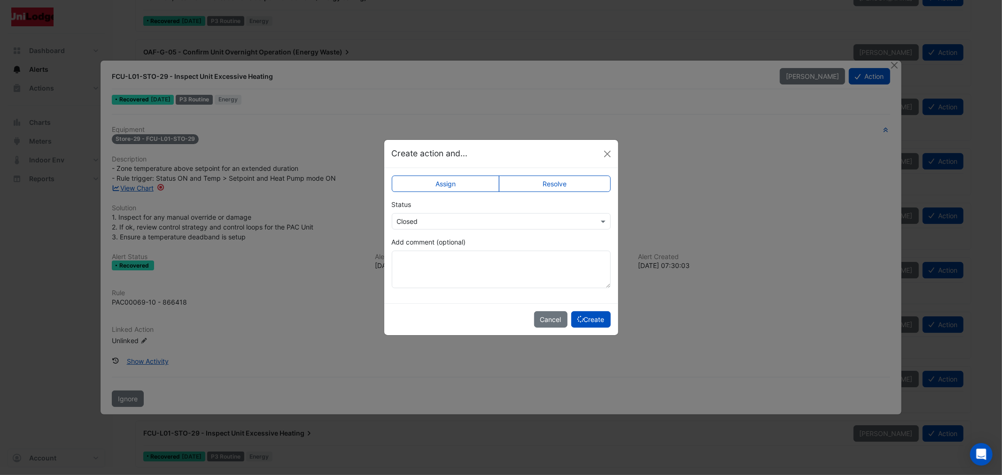
scroll to position [5420, 0]
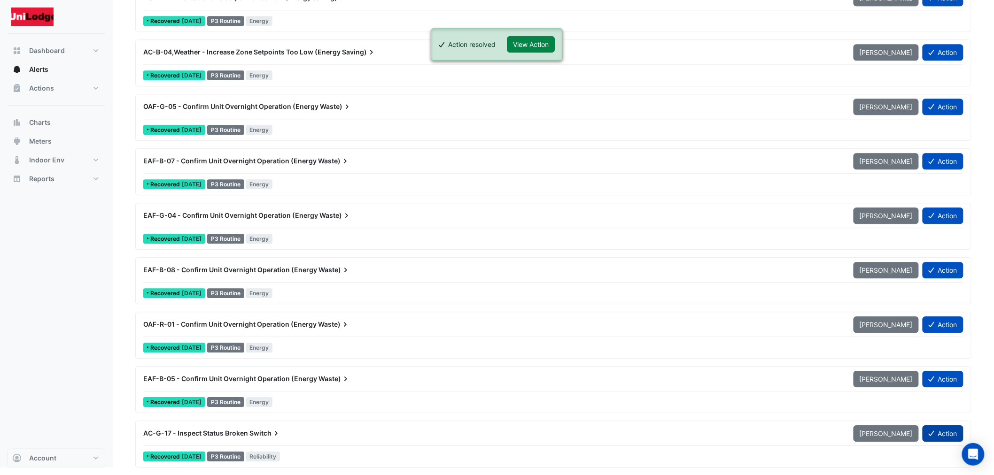
click at [944, 435] on button "Action" at bounding box center [942, 434] width 41 height 16
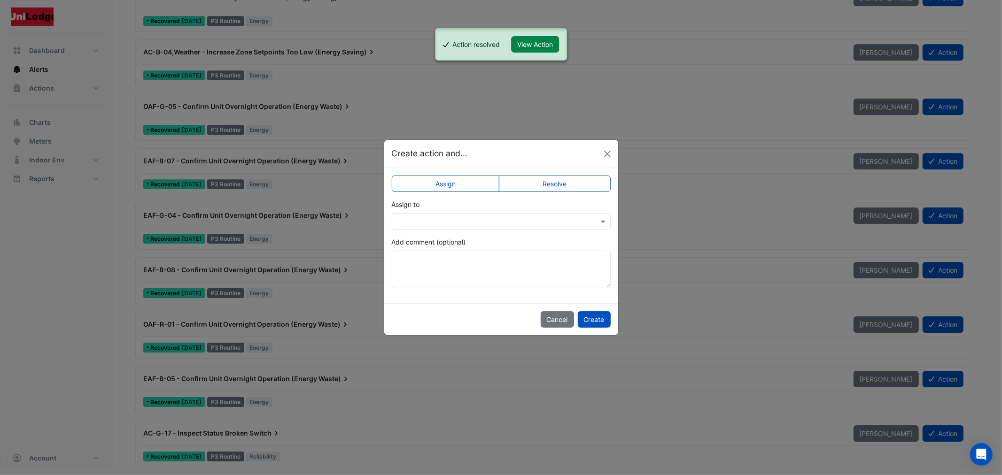
click at [560, 188] on label "Resolve" at bounding box center [555, 184] width 112 height 16
click at [594, 315] on button "Create" at bounding box center [594, 319] width 33 height 16
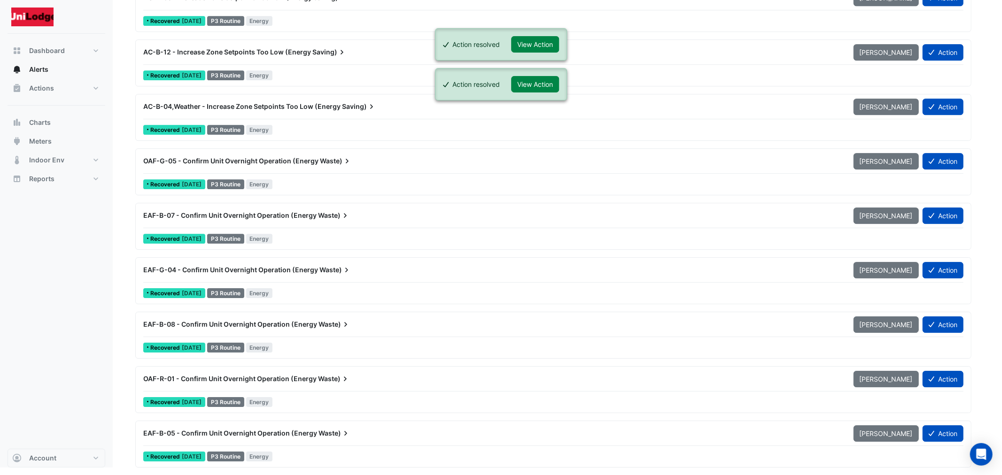
scroll to position [5366, 0]
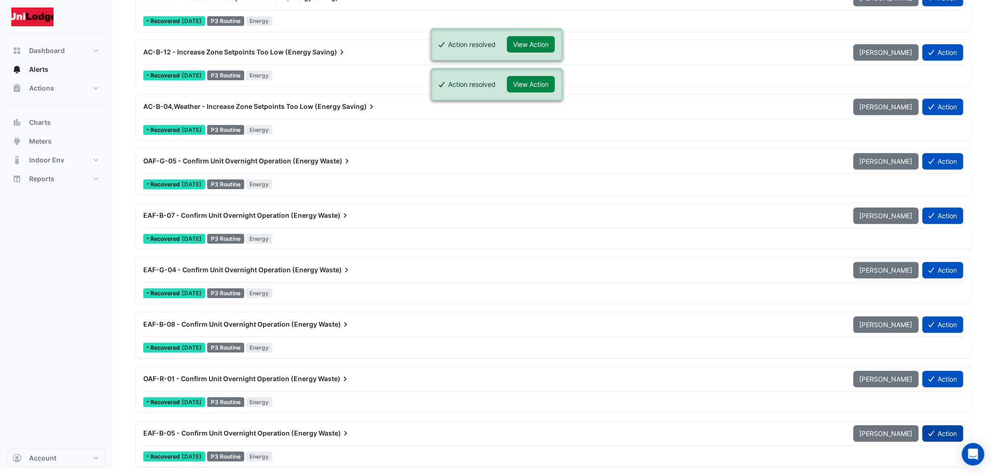
click at [935, 438] on button "Action" at bounding box center [942, 434] width 41 height 16
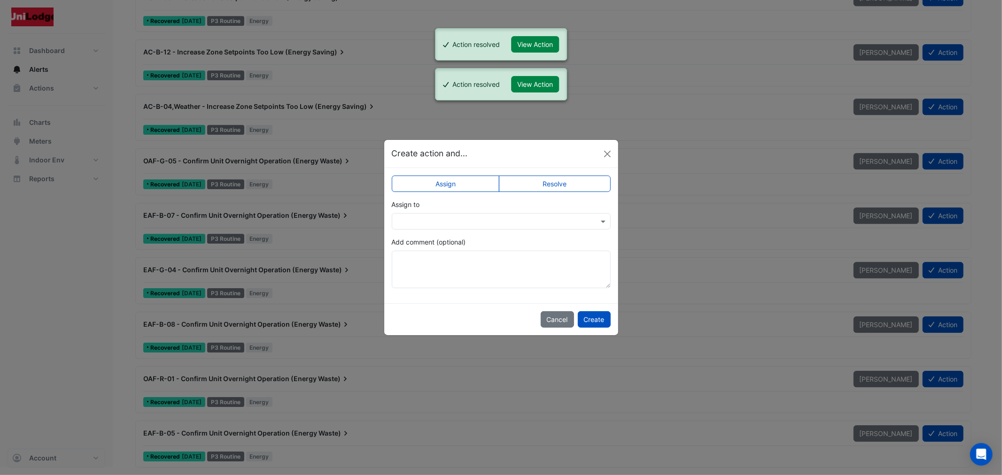
click at [524, 180] on label "Resolve" at bounding box center [555, 184] width 112 height 16
drag, startPoint x: 592, startPoint y: 319, endPoint x: 705, endPoint y: 362, distance: 120.6
click at [593, 320] on button "Create" at bounding box center [594, 319] width 33 height 16
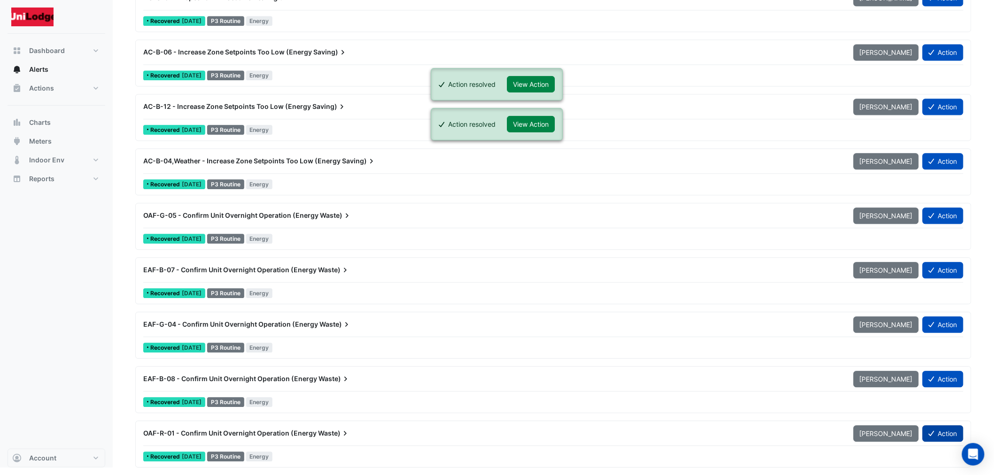
click at [937, 433] on button "Action" at bounding box center [942, 434] width 41 height 16
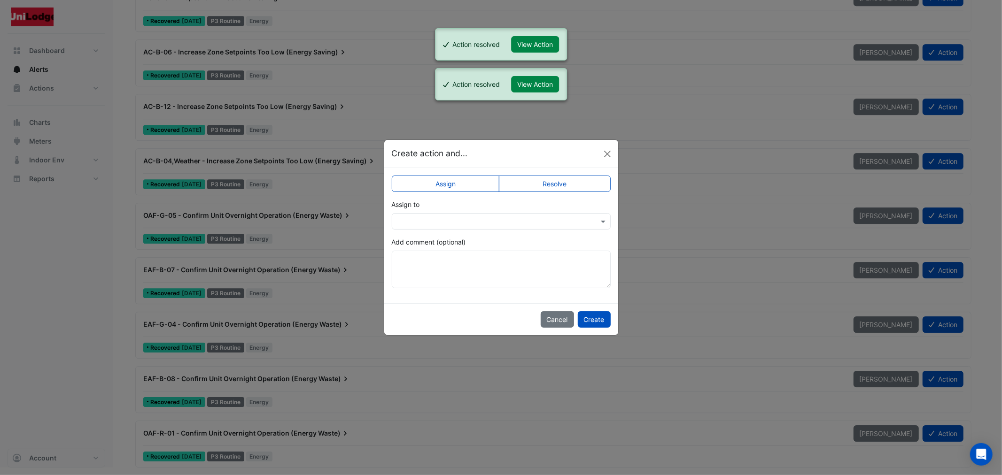
drag, startPoint x: 555, startPoint y: 185, endPoint x: 584, endPoint y: 237, distance: 59.7
click at [556, 187] on label "Resolve" at bounding box center [555, 184] width 112 height 16
drag, startPoint x: 599, startPoint y: 321, endPoint x: 792, endPoint y: 403, distance: 209.8
click at [599, 322] on button "Create" at bounding box center [594, 319] width 33 height 16
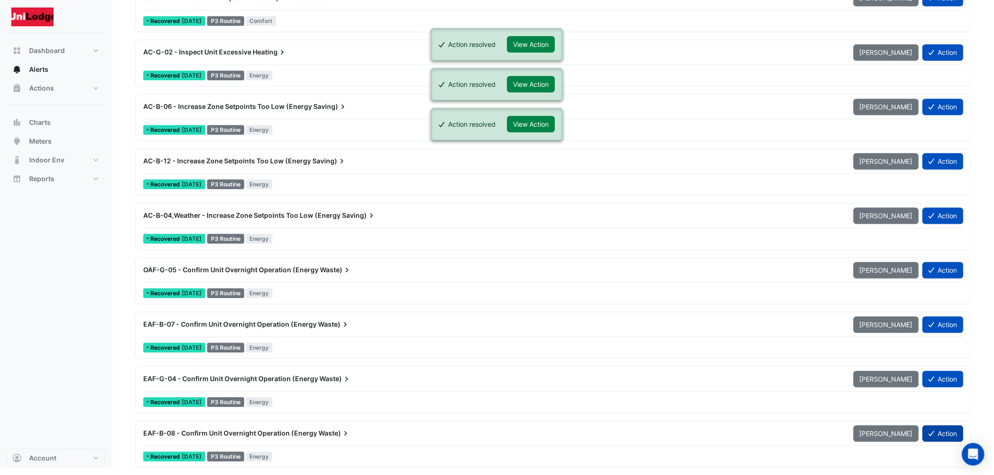
click at [950, 432] on button "Action" at bounding box center [942, 434] width 41 height 16
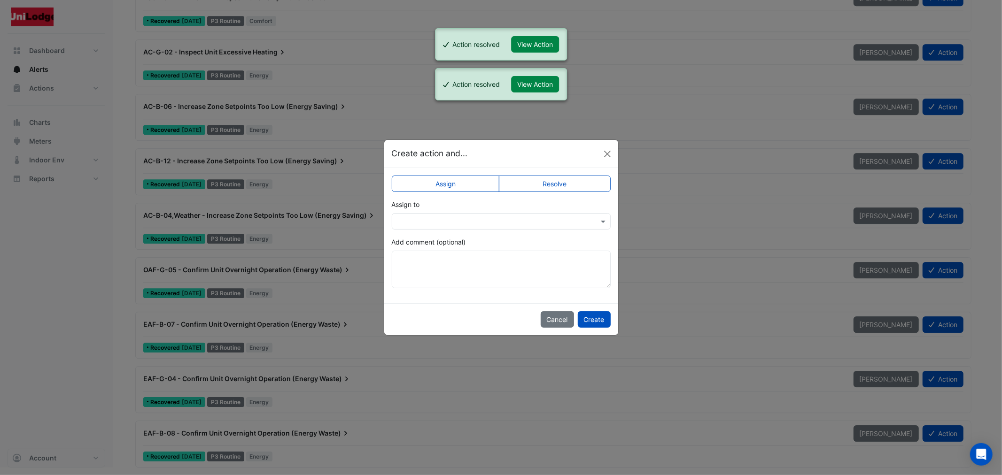
click at [538, 186] on label "Resolve" at bounding box center [555, 184] width 112 height 16
click at [604, 323] on button "Create" at bounding box center [594, 319] width 33 height 16
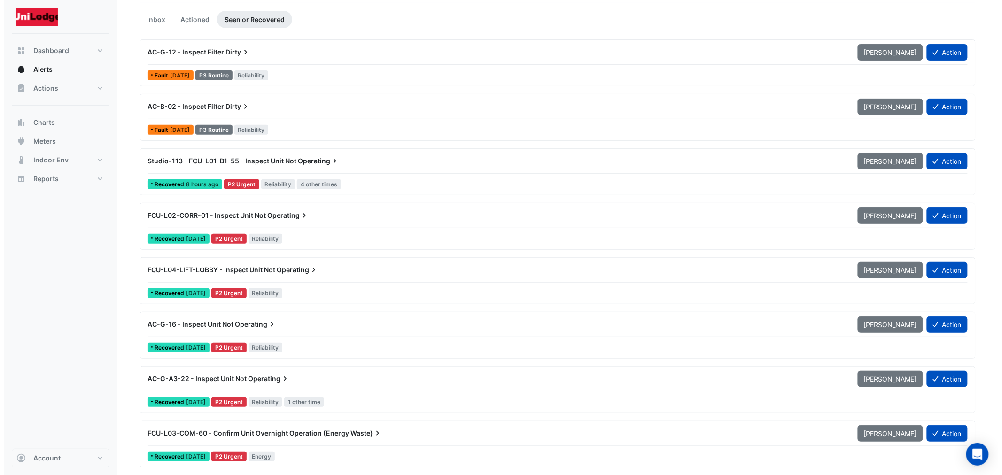
scroll to position [0, 0]
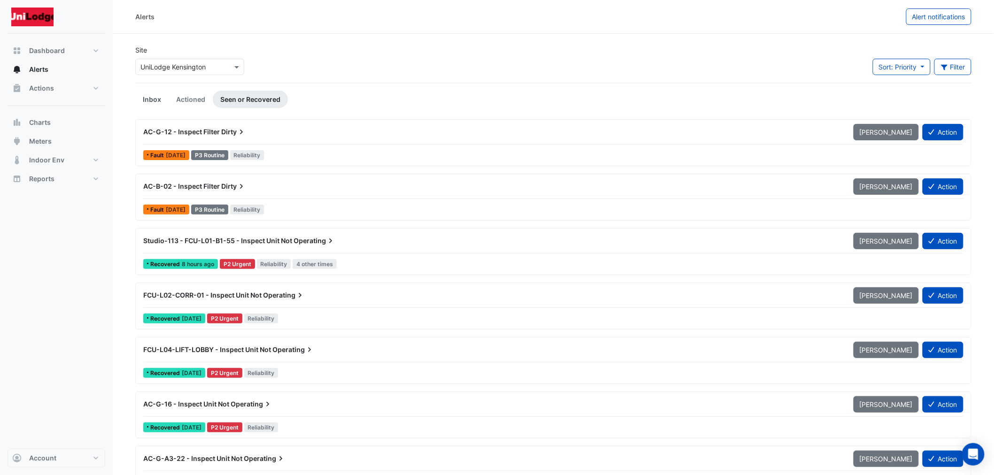
drag, startPoint x: 130, startPoint y: 97, endPoint x: 135, endPoint y: 98, distance: 4.8
click at [150, 98] on link "Inbox" at bounding box center [151, 99] width 33 height 17
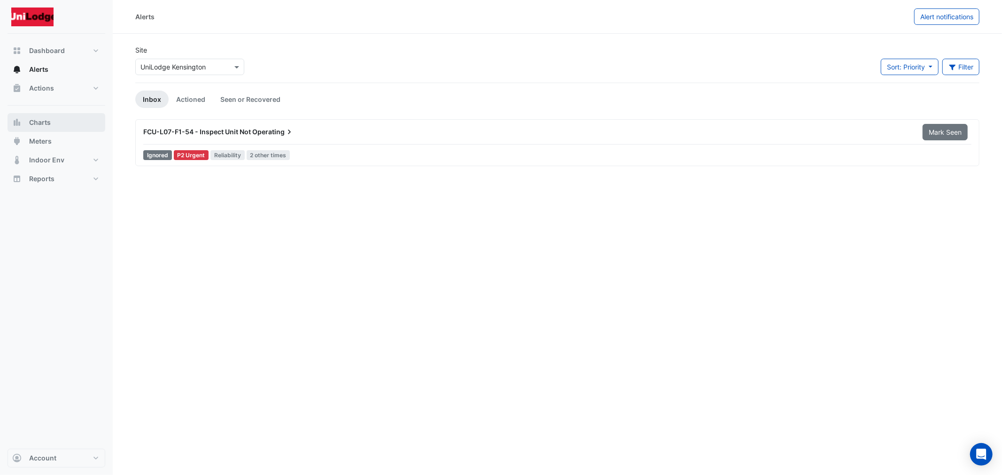
click at [54, 130] on button "Charts" at bounding box center [57, 122] width 98 height 19
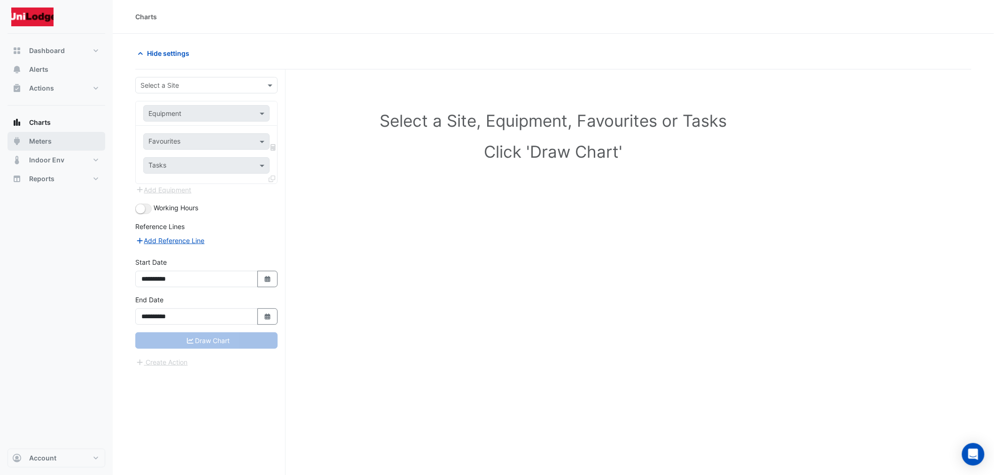
click at [49, 146] on button "Meters" at bounding box center [57, 141] width 98 height 19
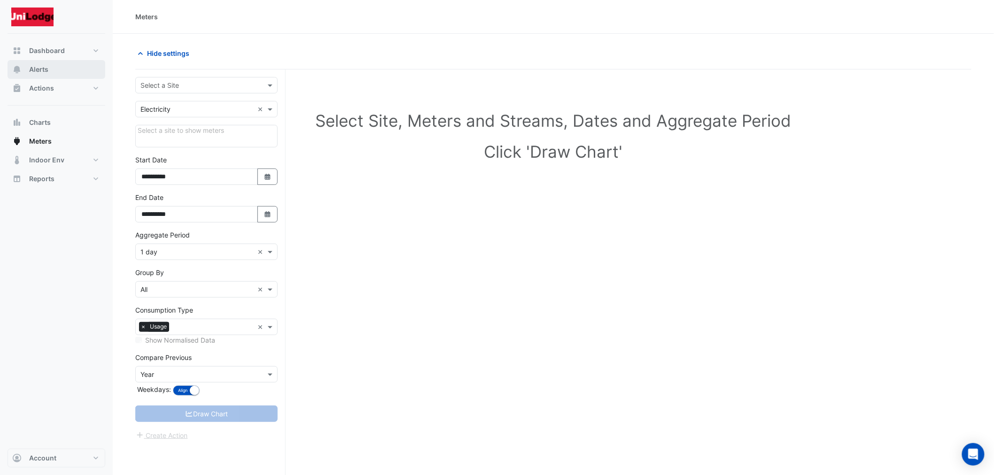
click at [41, 78] on button "Alerts" at bounding box center [57, 69] width 98 height 19
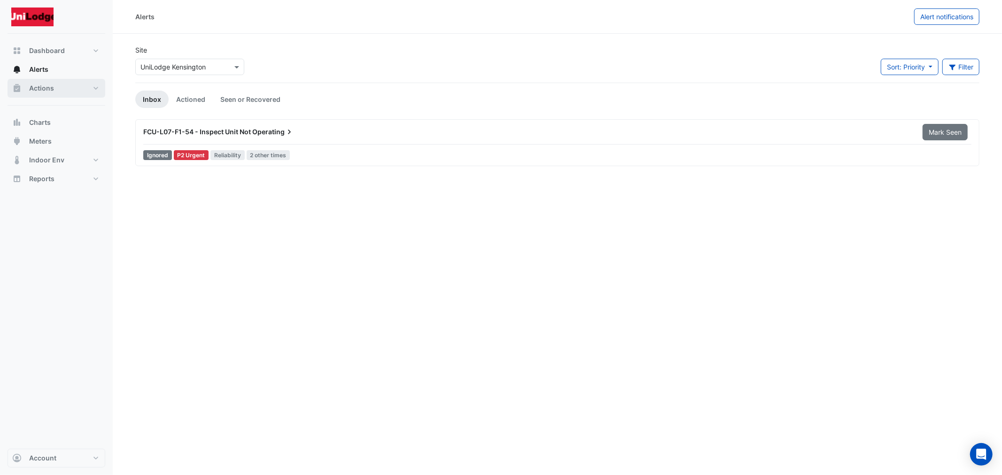
click at [37, 87] on span "Actions" at bounding box center [41, 88] width 25 height 9
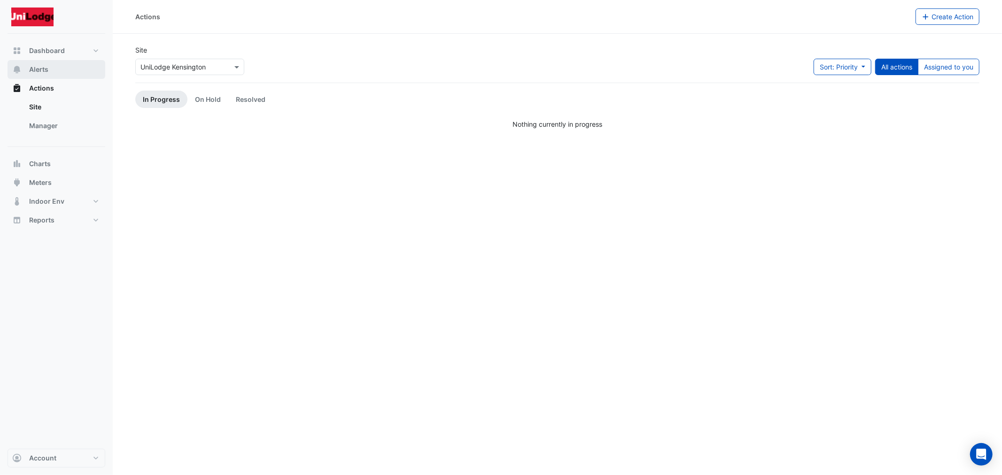
click at [49, 69] on button "Alerts" at bounding box center [57, 69] width 98 height 19
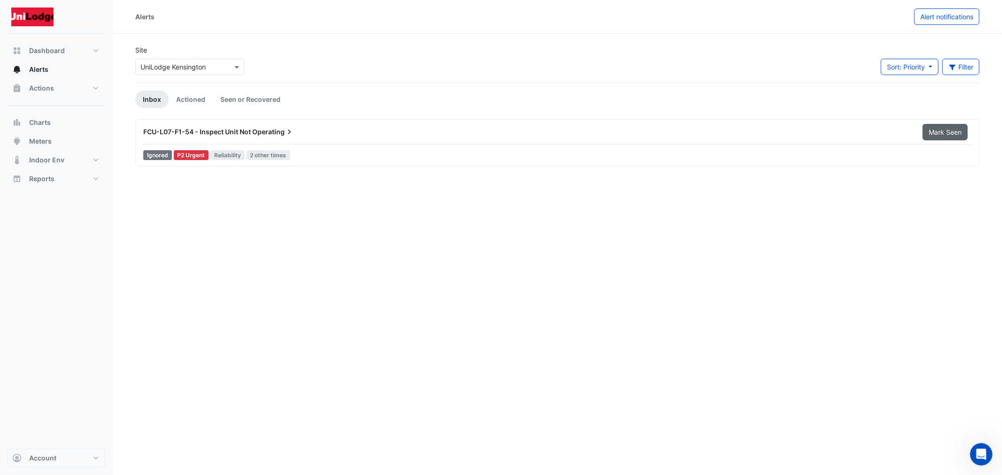
click at [949, 135] on button "Mark Seen" at bounding box center [944, 132] width 45 height 16
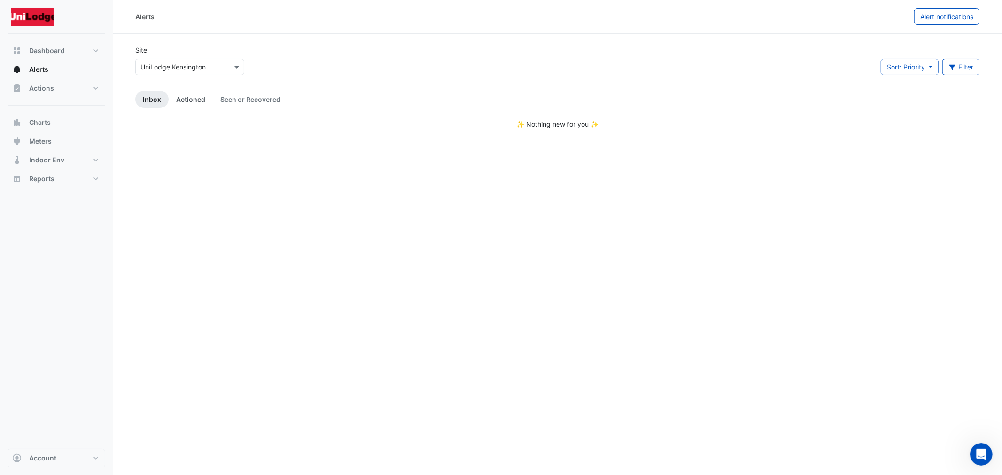
click at [181, 103] on link "Actioned" at bounding box center [191, 99] width 44 height 17
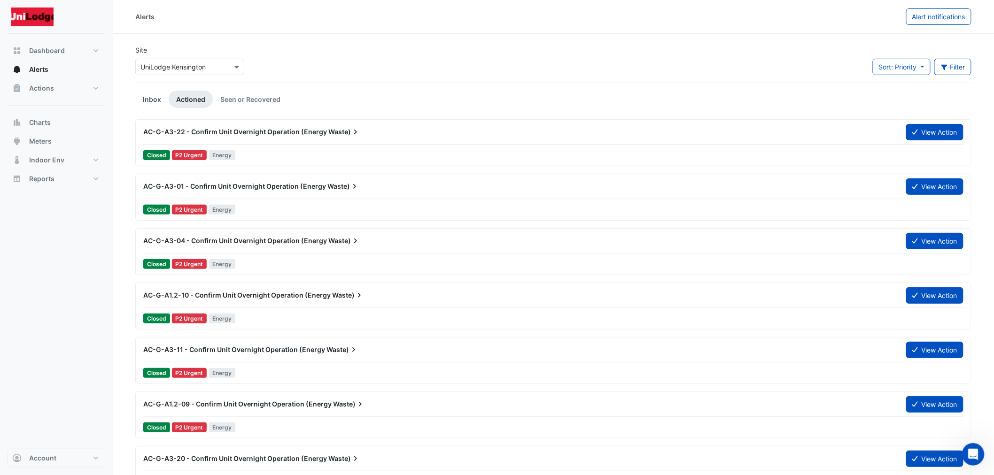
click at [161, 104] on link "Inbox" at bounding box center [151, 99] width 33 height 17
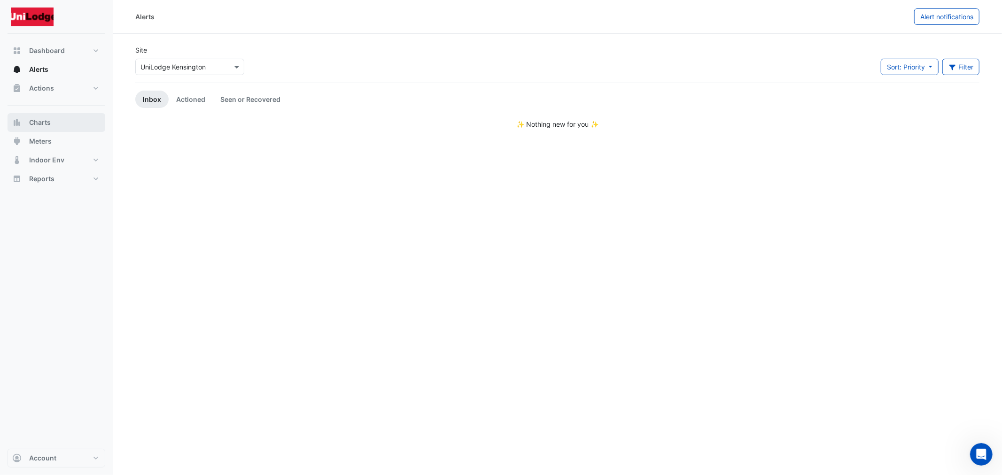
click at [42, 124] on span "Charts" at bounding box center [40, 122] width 22 height 9
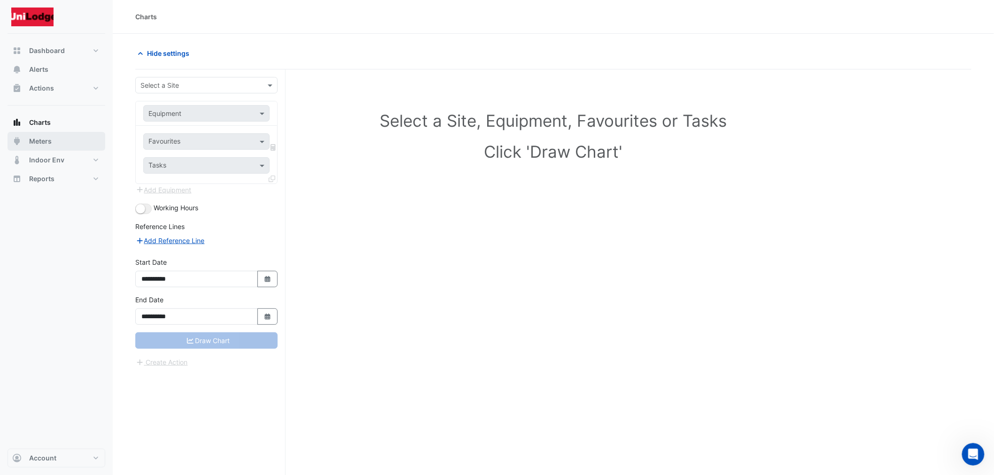
click at [42, 138] on span "Meters" at bounding box center [40, 141] width 23 height 9
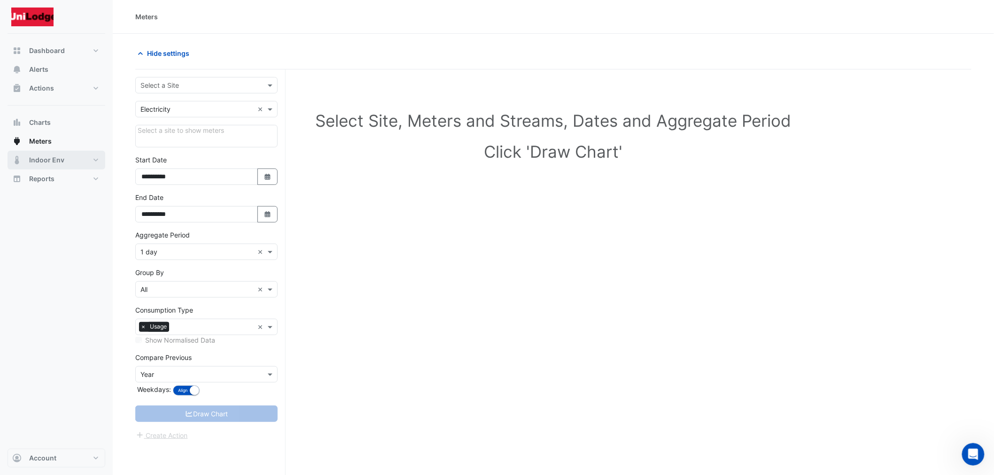
click at [46, 161] on span "Indoor Env" at bounding box center [46, 159] width 35 height 9
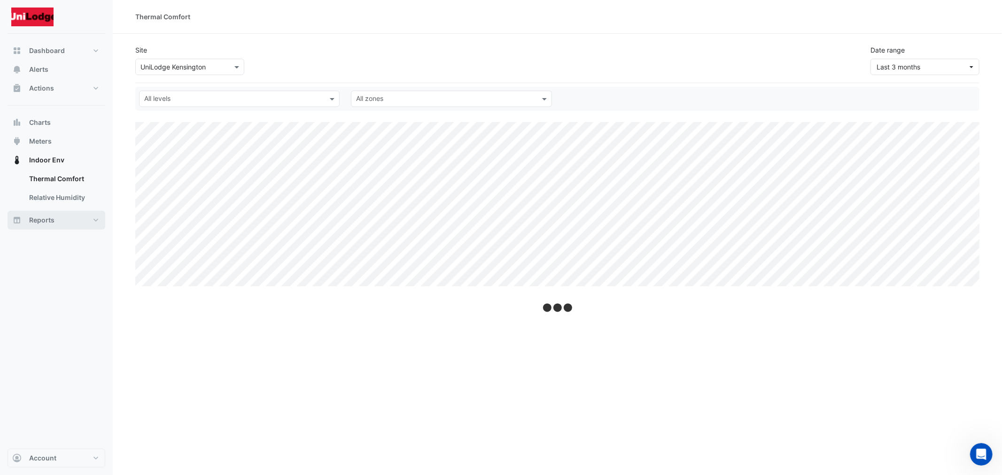
click at [40, 218] on span "Reports" at bounding box center [41, 220] width 25 height 9
select select "***"
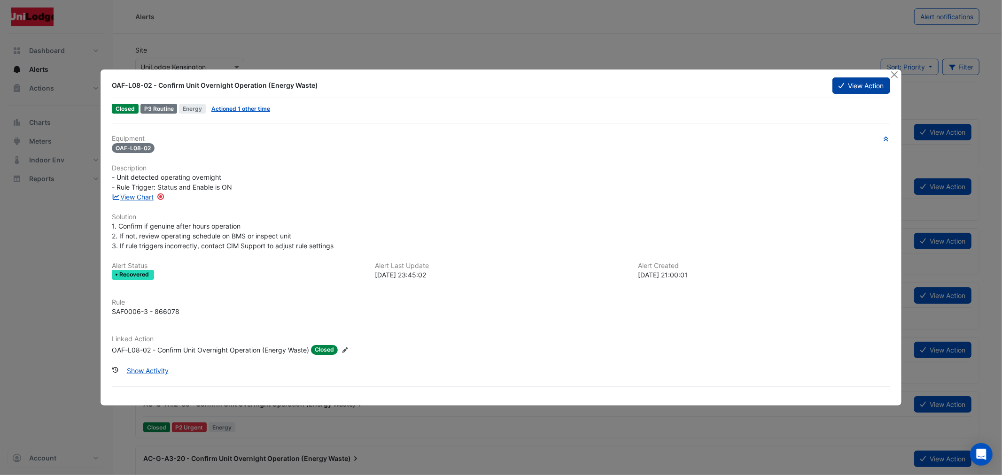
click at [889, 77] on button "View Action" at bounding box center [860, 85] width 57 height 16
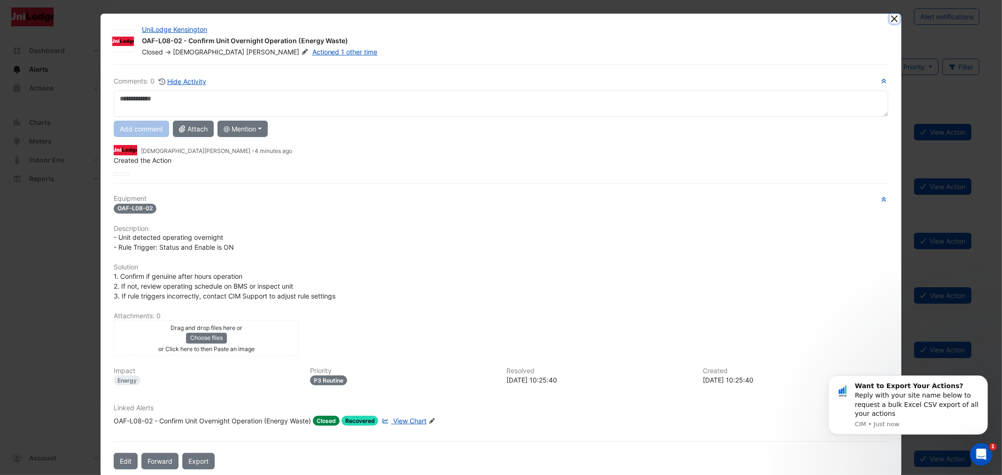
click at [891, 19] on button "Close" at bounding box center [895, 19] width 10 height 10
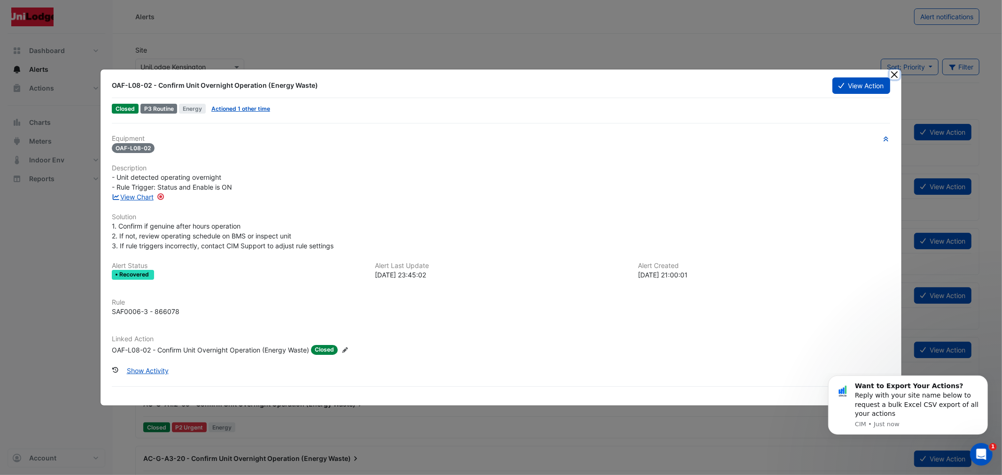
click at [891, 75] on button "Close" at bounding box center [895, 75] width 10 height 10
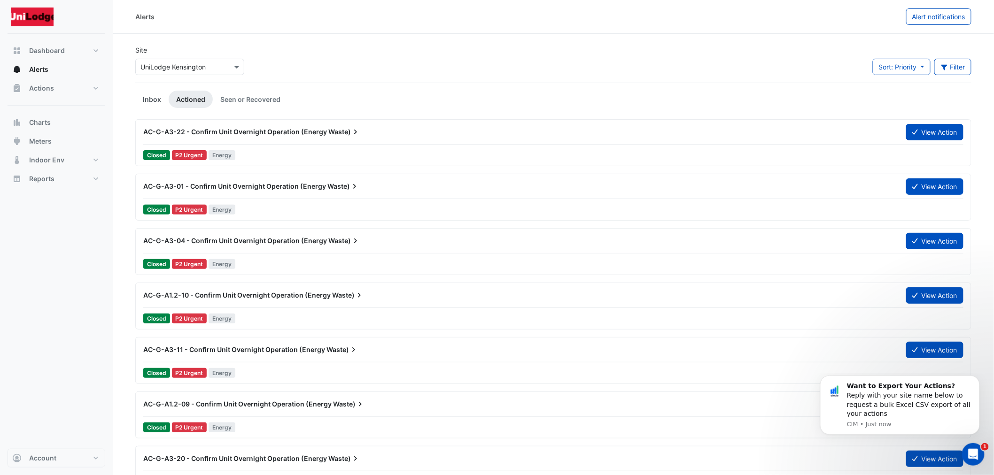
click at [143, 99] on link "Inbox" at bounding box center [151, 99] width 33 height 17
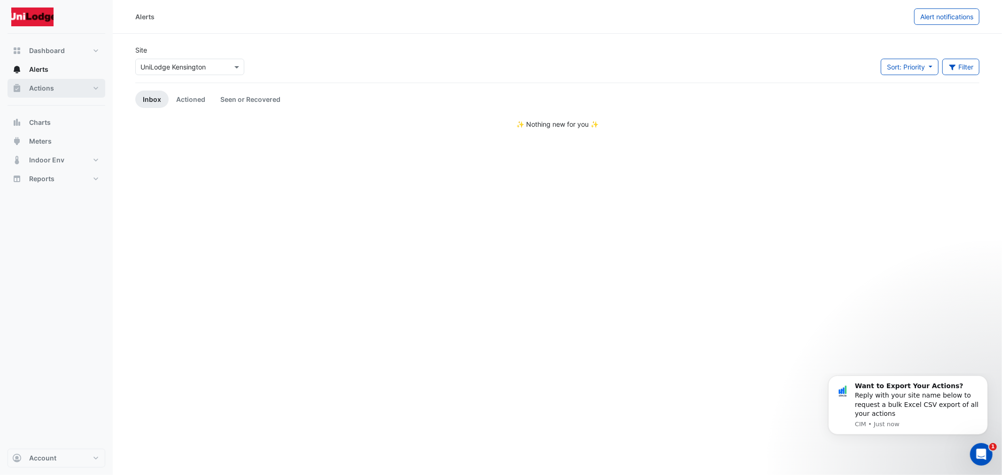
click at [37, 87] on span "Actions" at bounding box center [41, 88] width 25 height 9
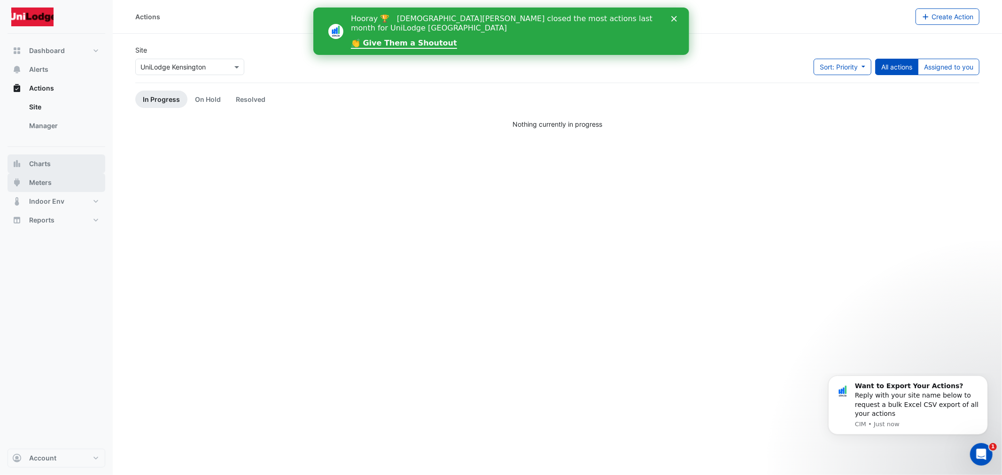
click at [40, 163] on span "Charts" at bounding box center [40, 163] width 22 height 9
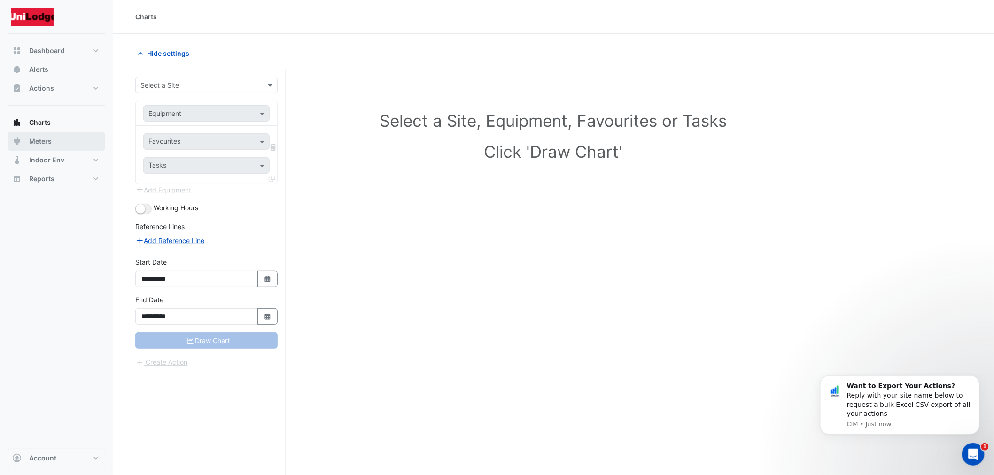
click at [32, 137] on span "Meters" at bounding box center [40, 141] width 23 height 9
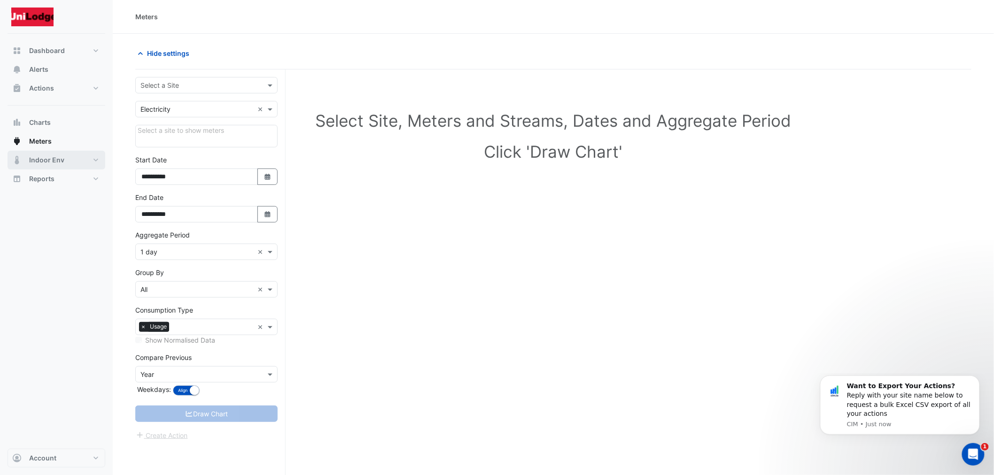
click at [31, 160] on span "Indoor Env" at bounding box center [46, 159] width 35 height 9
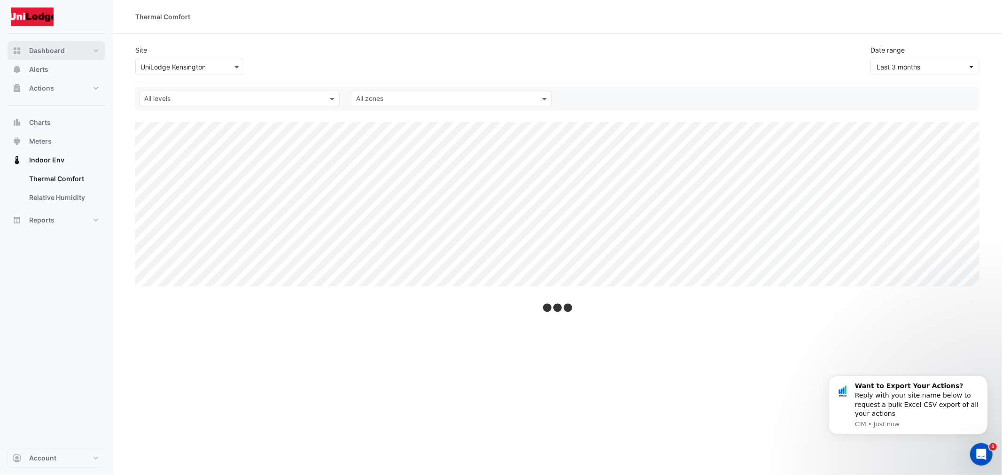
click at [27, 55] on button "Dashboard" at bounding box center [57, 50] width 98 height 19
select select "***"
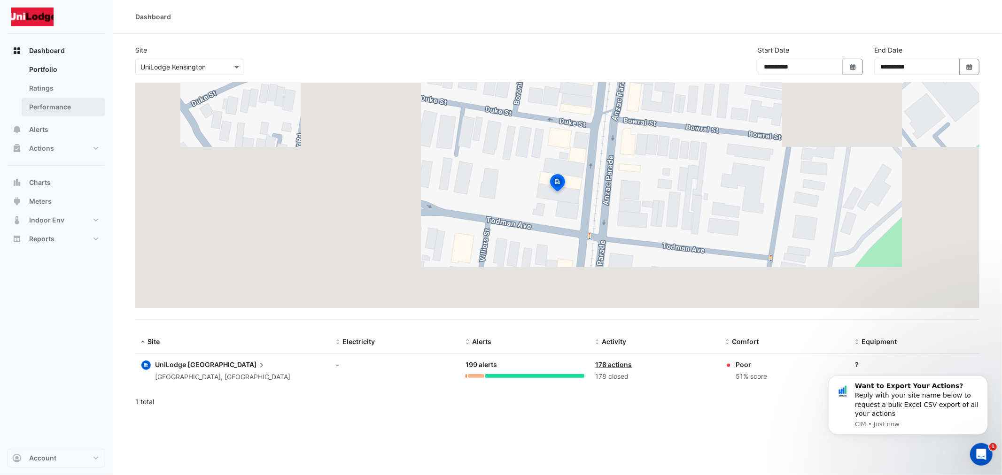
click at [32, 115] on link "Performance" at bounding box center [64, 107] width 84 height 19
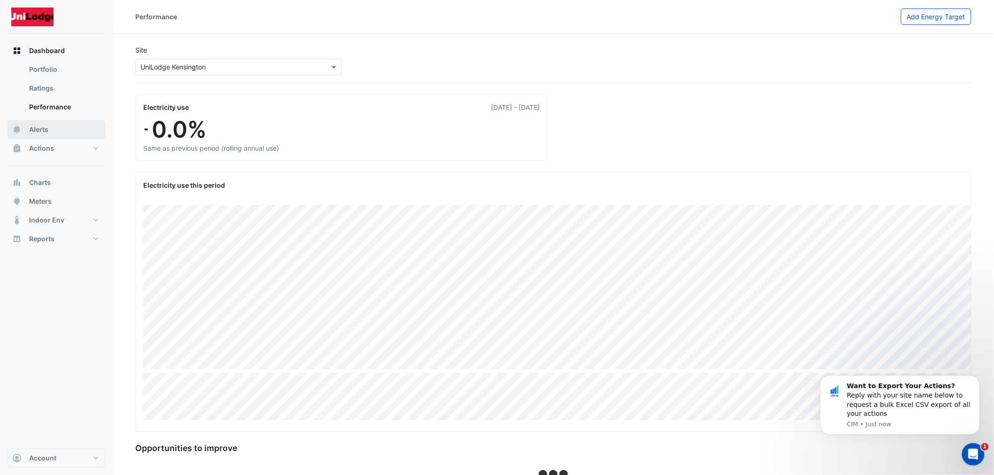
click at [30, 127] on span "Alerts" at bounding box center [38, 129] width 19 height 9
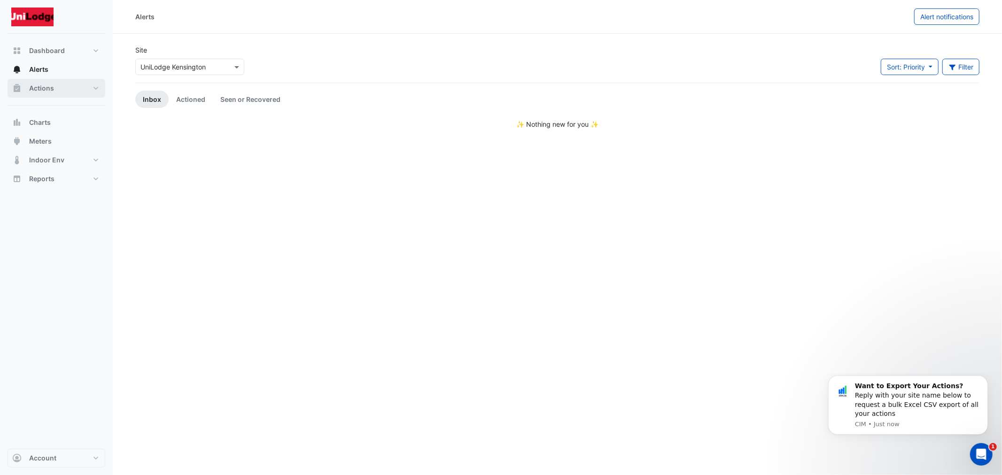
click at [41, 87] on span "Actions" at bounding box center [41, 88] width 25 height 9
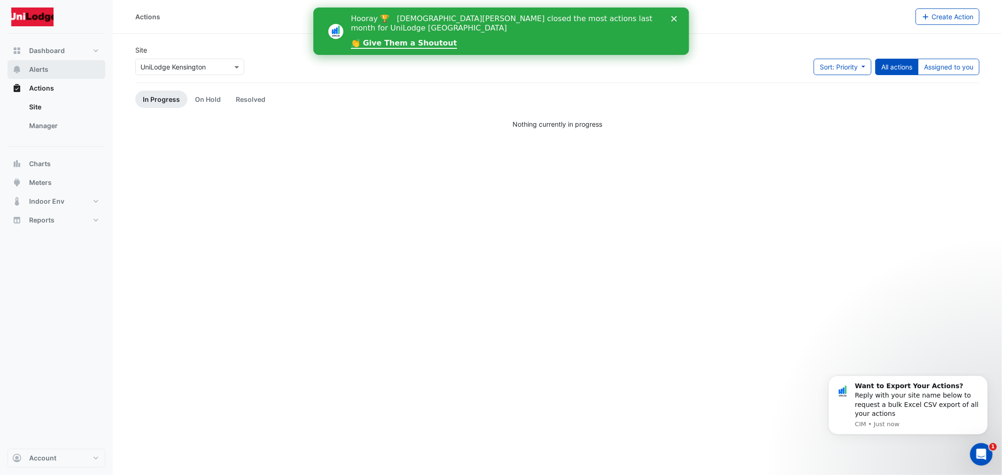
click at [55, 70] on button "Alerts" at bounding box center [57, 69] width 98 height 19
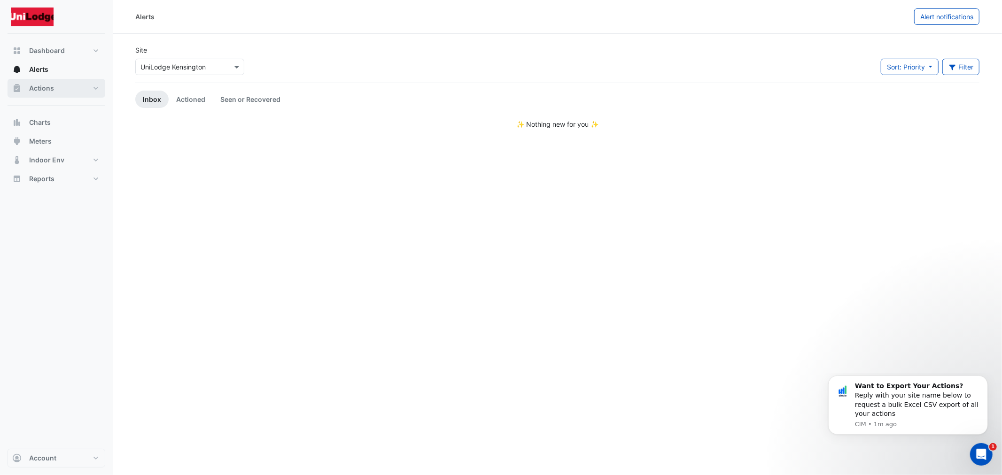
click at [61, 97] on button "Actions" at bounding box center [57, 88] width 98 height 19
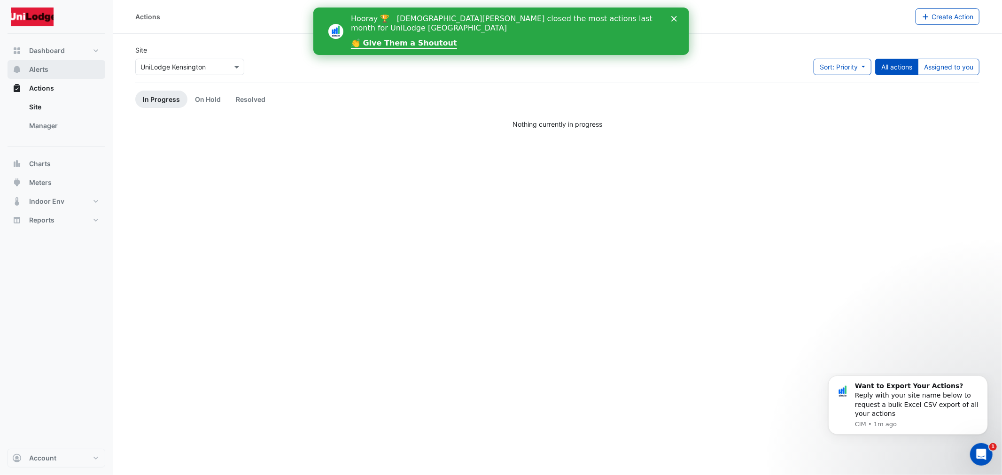
click at [57, 64] on button "Alerts" at bounding box center [57, 69] width 98 height 19
